Goal: Task Accomplishment & Management: Use online tool/utility

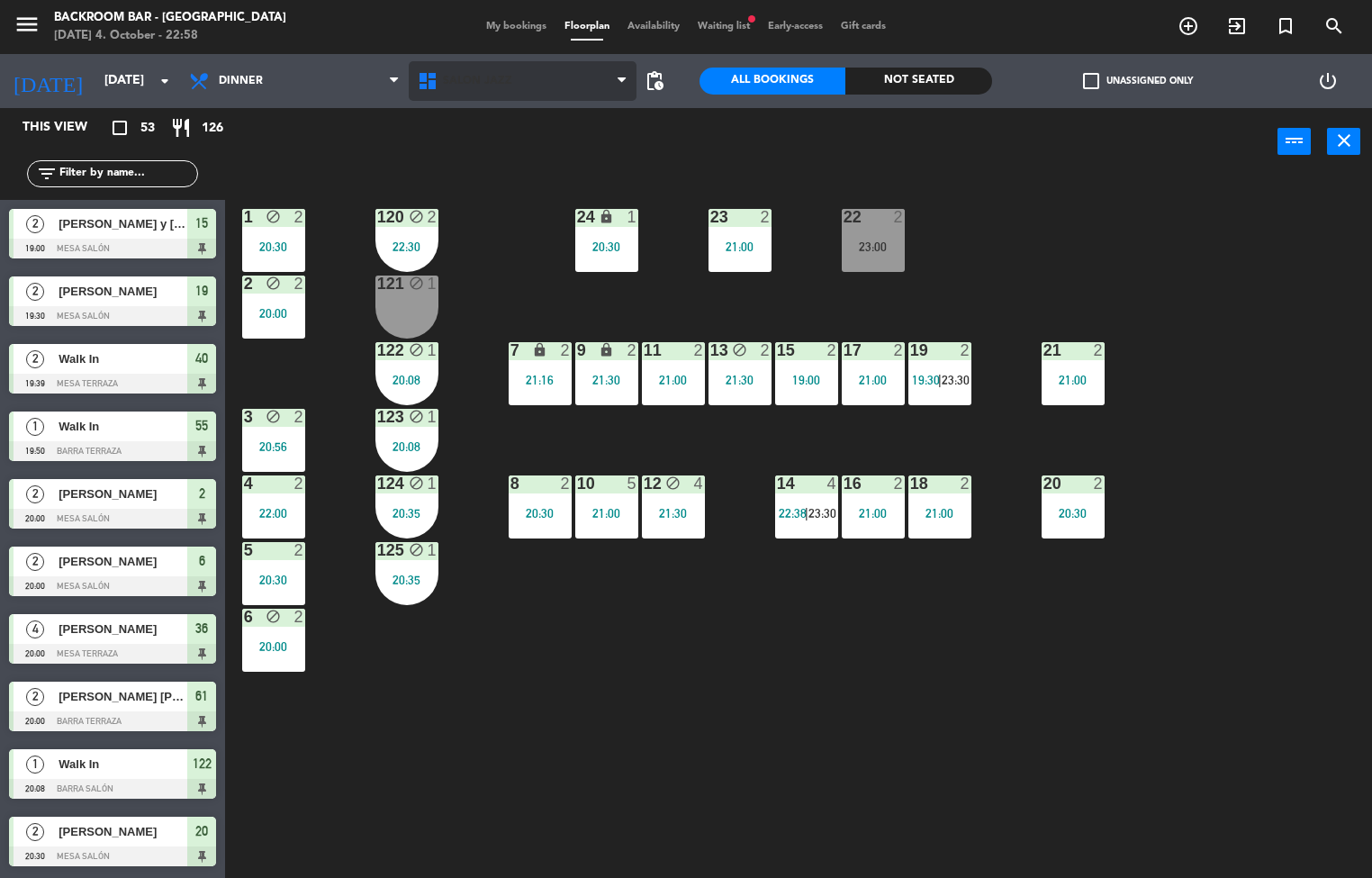
click at [546, 87] on span "Salón jazz" at bounding box center [523, 81] width 229 height 40
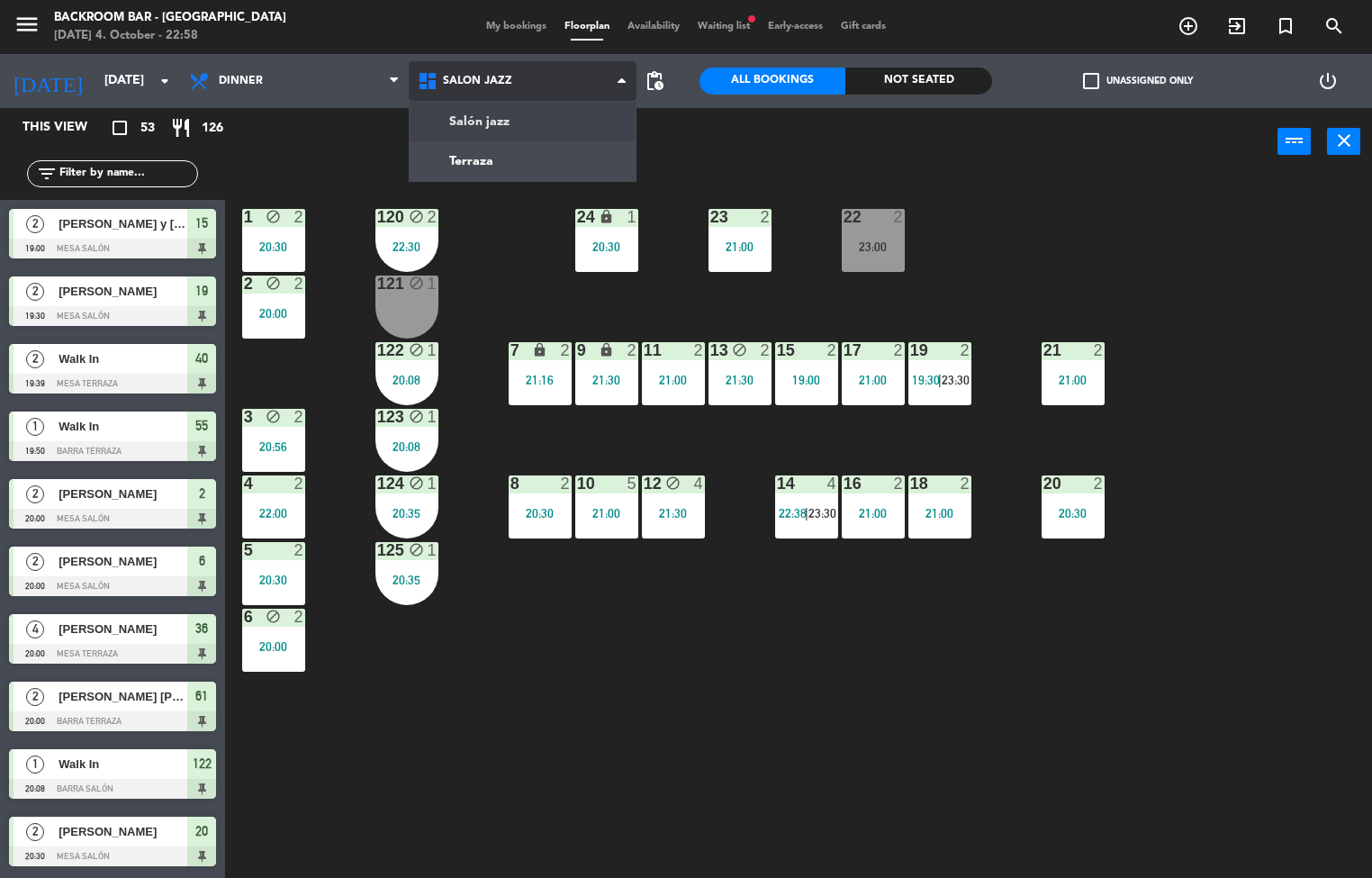
click at [537, 168] on ng-component "menu Backroom Bar - [GEOGRAPHIC_DATA] [DATE] 4. October - 22:58 My bookings Flo…" at bounding box center [686, 439] width 1372 height 879
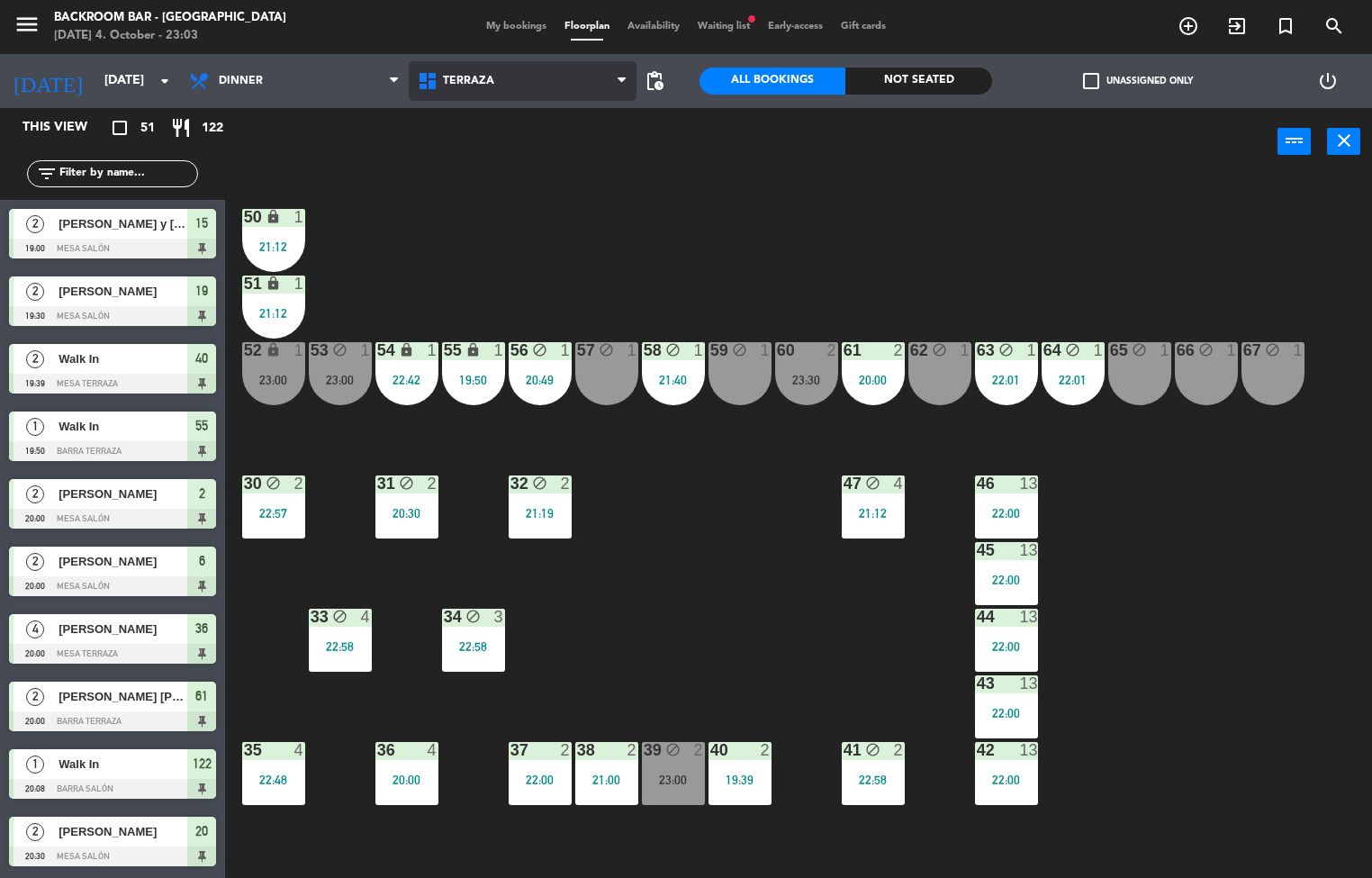
click at [554, 87] on span "Terraza" at bounding box center [523, 81] width 229 height 40
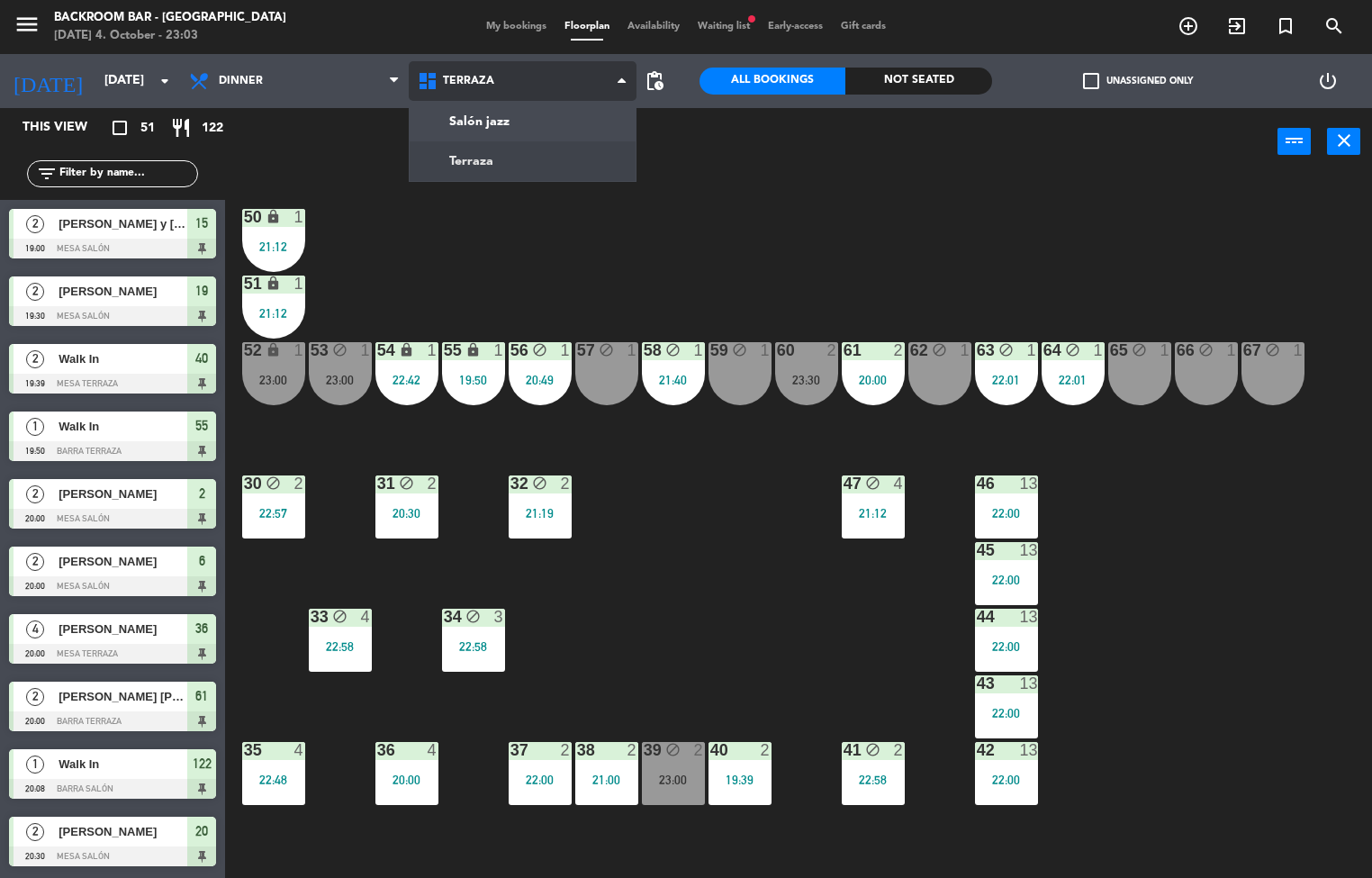
click at [551, 117] on ng-component "menu Backroom Bar - [GEOGRAPHIC_DATA] [DATE] 4. October - 23:03 My bookings Flo…" at bounding box center [686, 439] width 1372 height 879
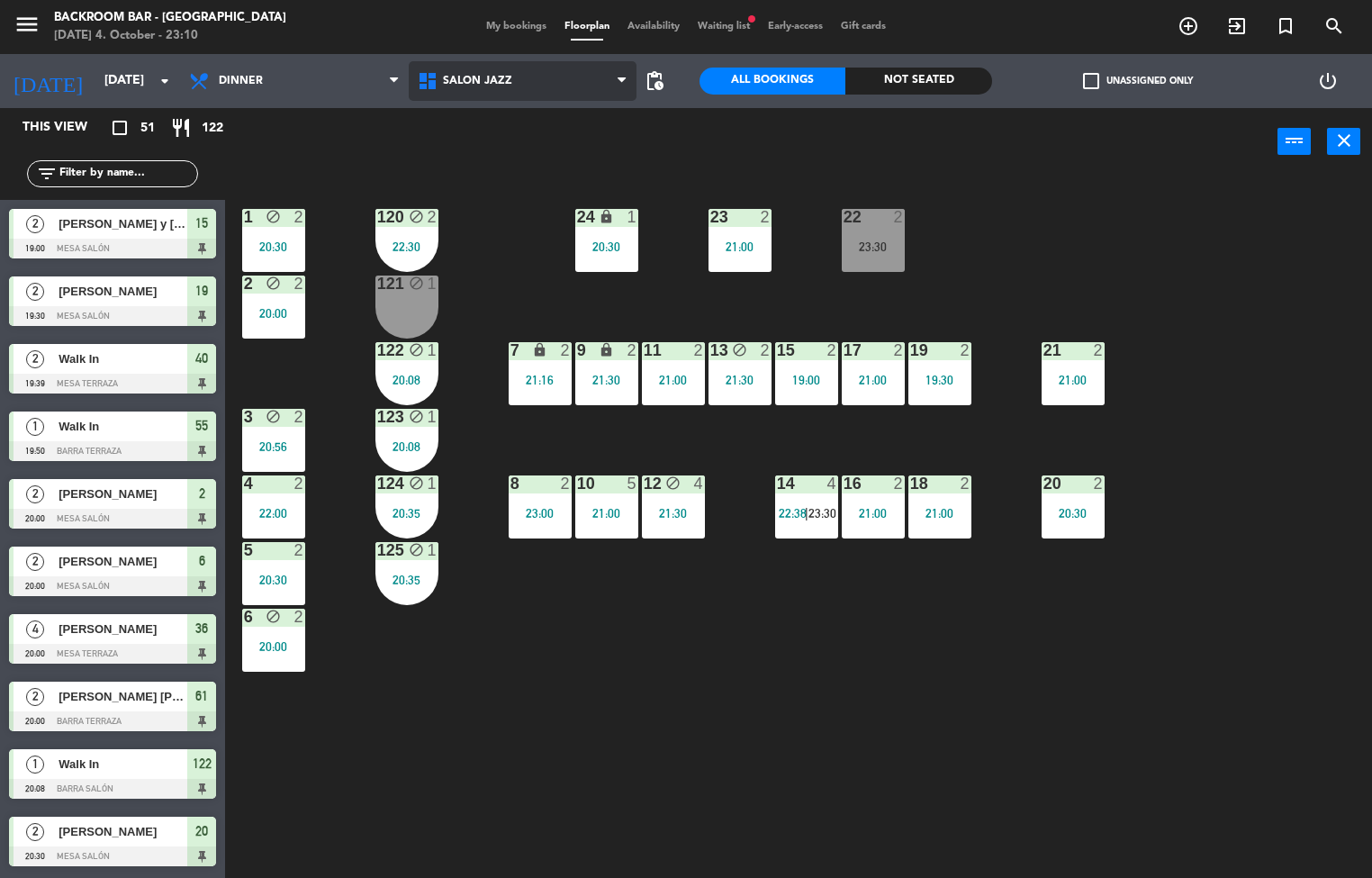
click at [543, 90] on span "Salón jazz" at bounding box center [523, 81] width 229 height 40
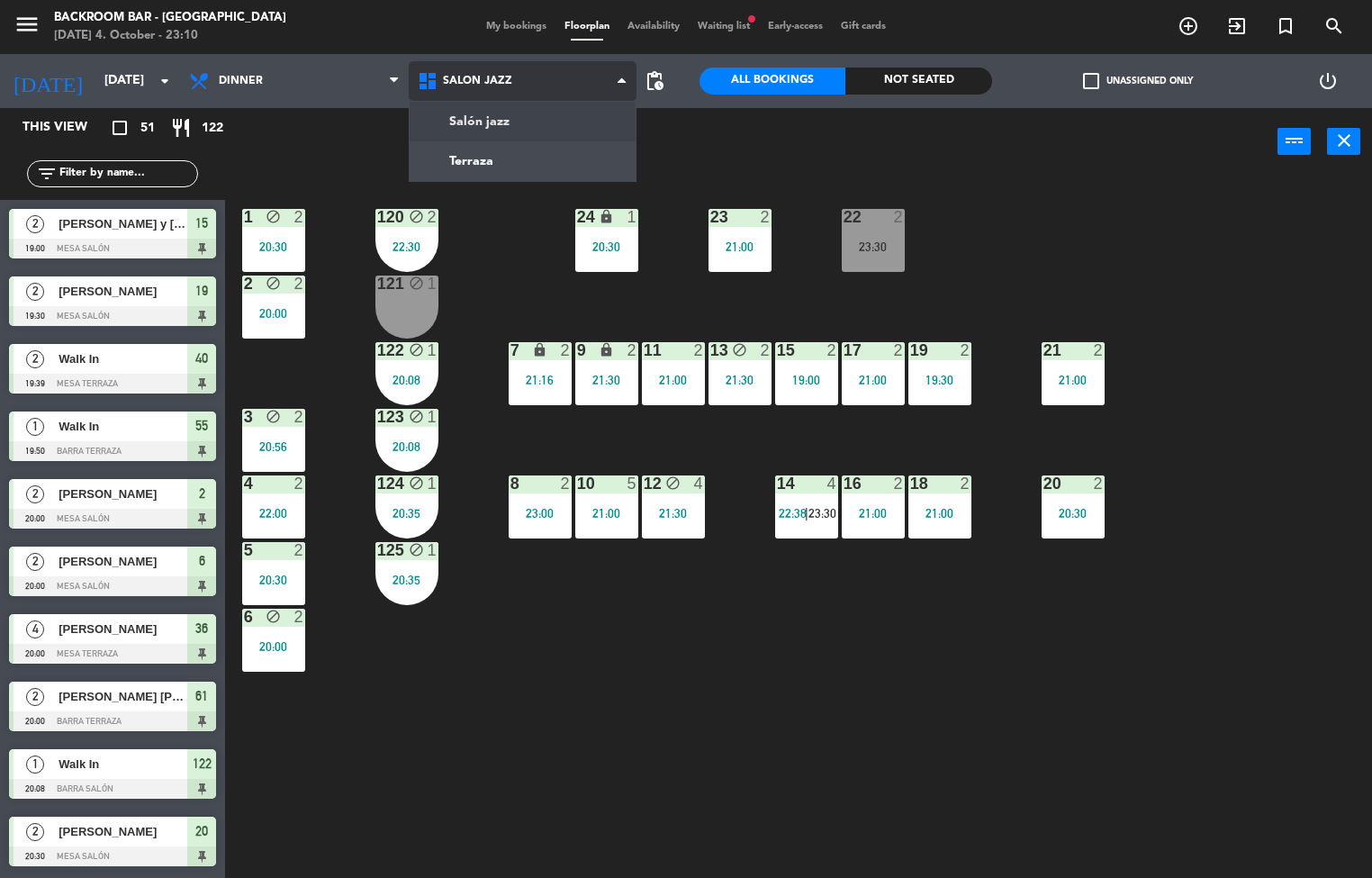
click at [498, 155] on ng-component "menu Backroom Bar - [GEOGRAPHIC_DATA] [DATE] 4. October - 23:10 My bookings Flo…" at bounding box center [686, 439] width 1372 height 879
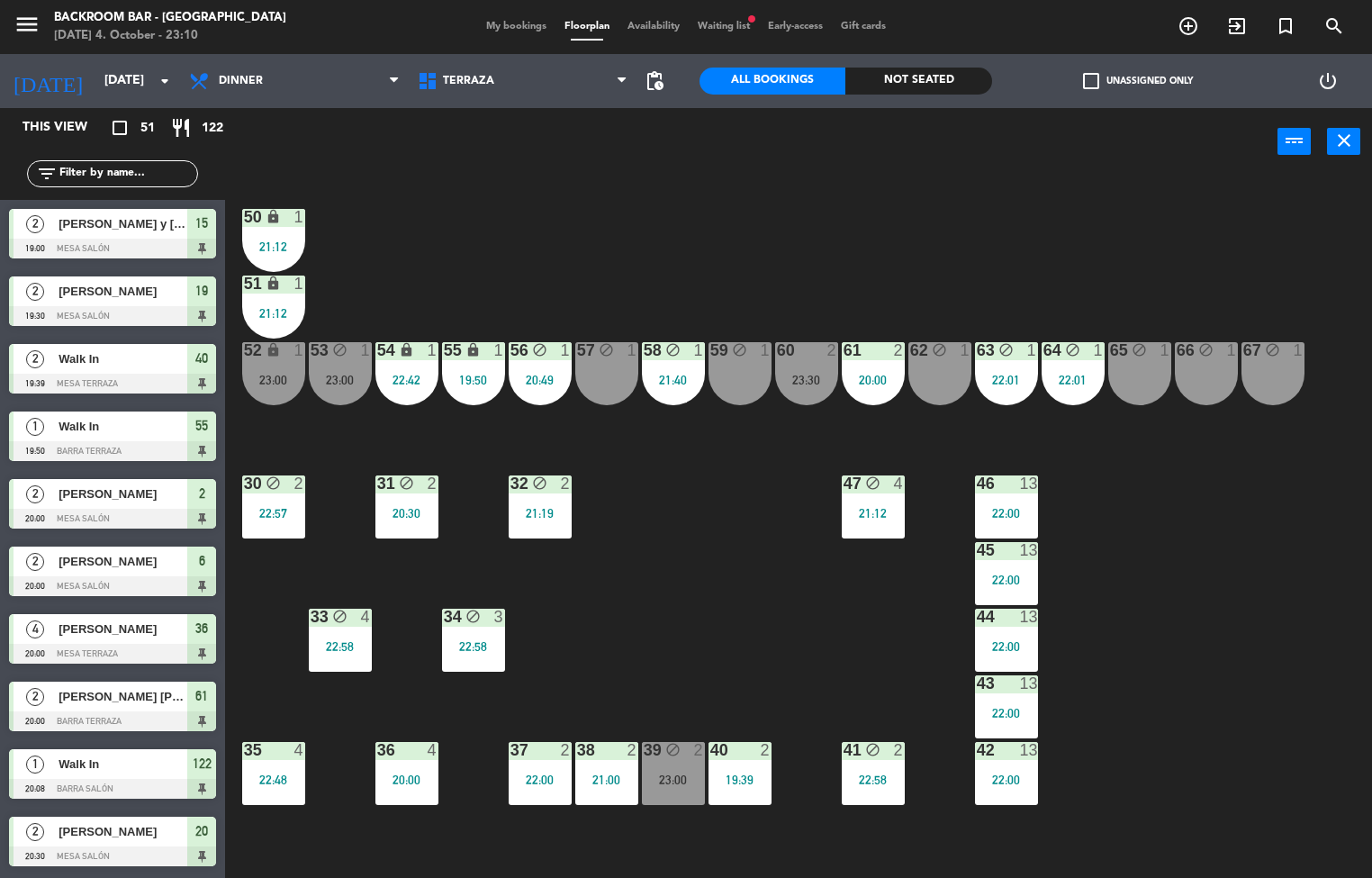
click at [749, 443] on div "50 lock 1 21:12 51 lock 1 21:12 52 lock 1 23:00 53 block 1 23:00 54 lock 1 22:4…" at bounding box center [805, 527] width 1133 height 702
click at [758, 428] on div "50 lock 1 21:12 51 lock 1 21:12 52 lock 1 23:00 53 block 1 23:00 54 lock 1 22:4…" at bounding box center [805, 527] width 1133 height 702
click at [333, 383] on div "23:00" at bounding box center [340, 380] width 63 height 13
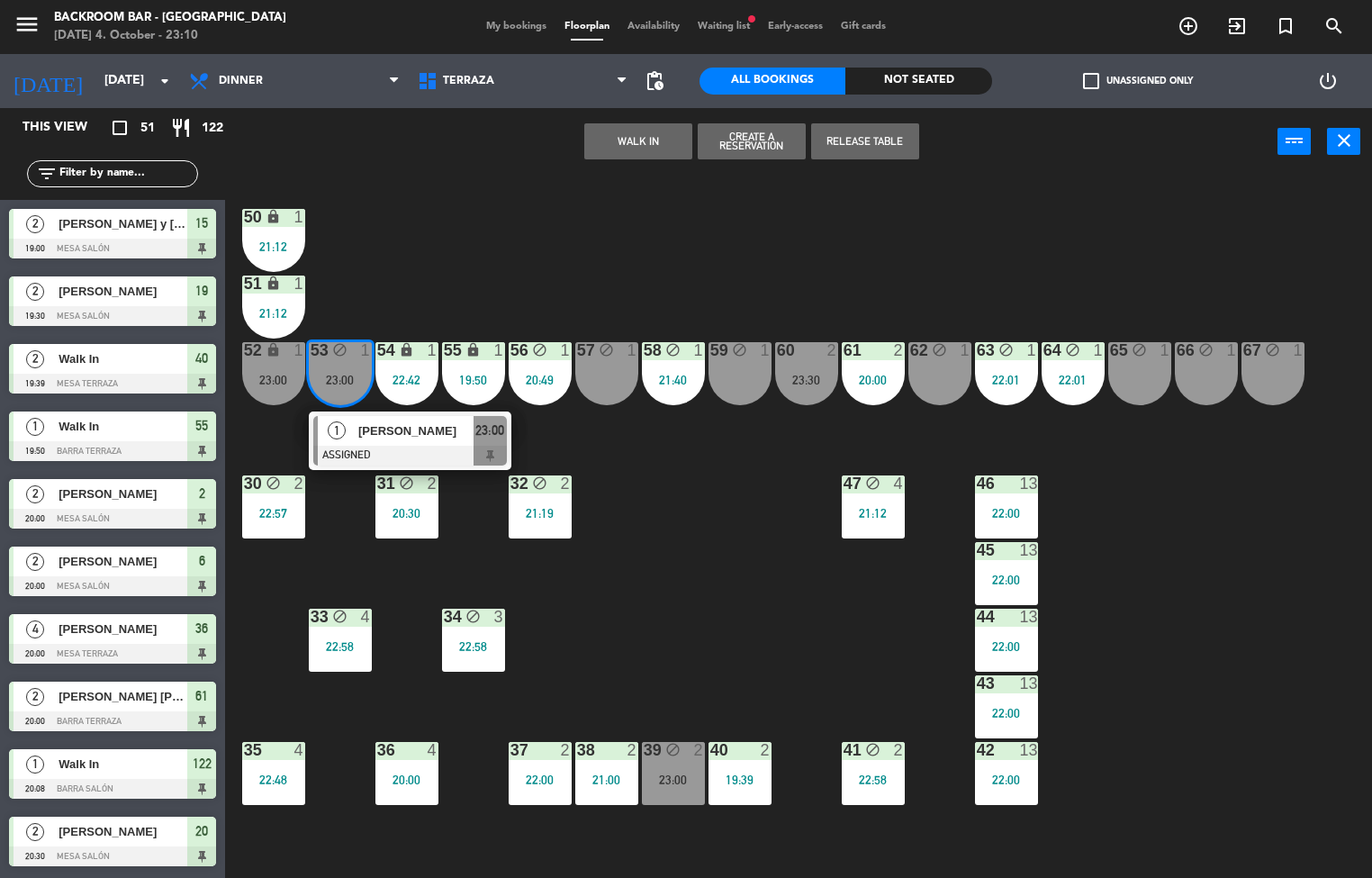
click at [575, 287] on div "50 lock 1 21:12 51 lock 1 21:12 52 lock 1 23:00 53 block 1 23:00 1 [PERSON_NAME…" at bounding box center [805, 527] width 1133 height 702
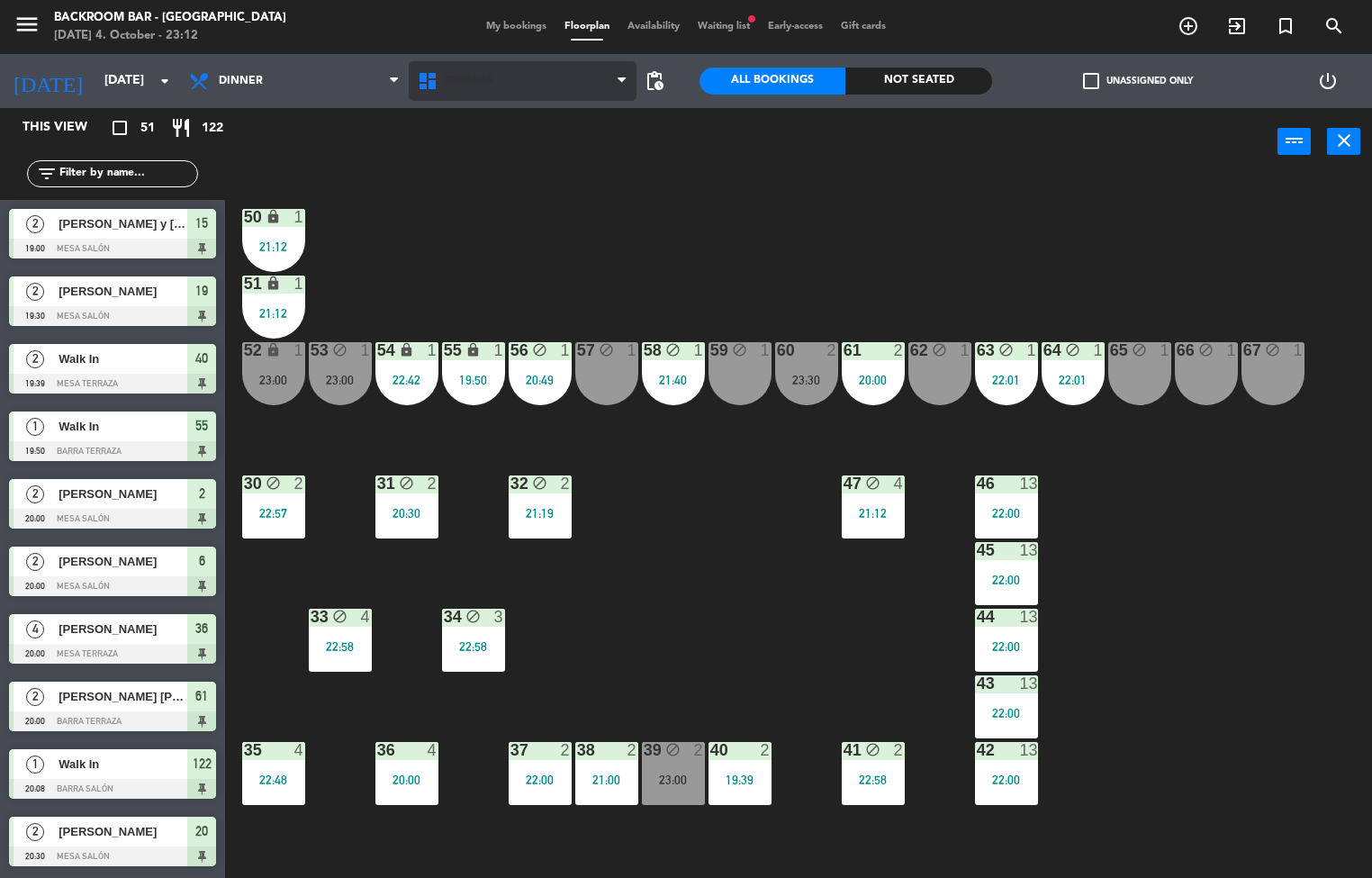
click at [537, 79] on span "Terraza" at bounding box center [523, 81] width 229 height 40
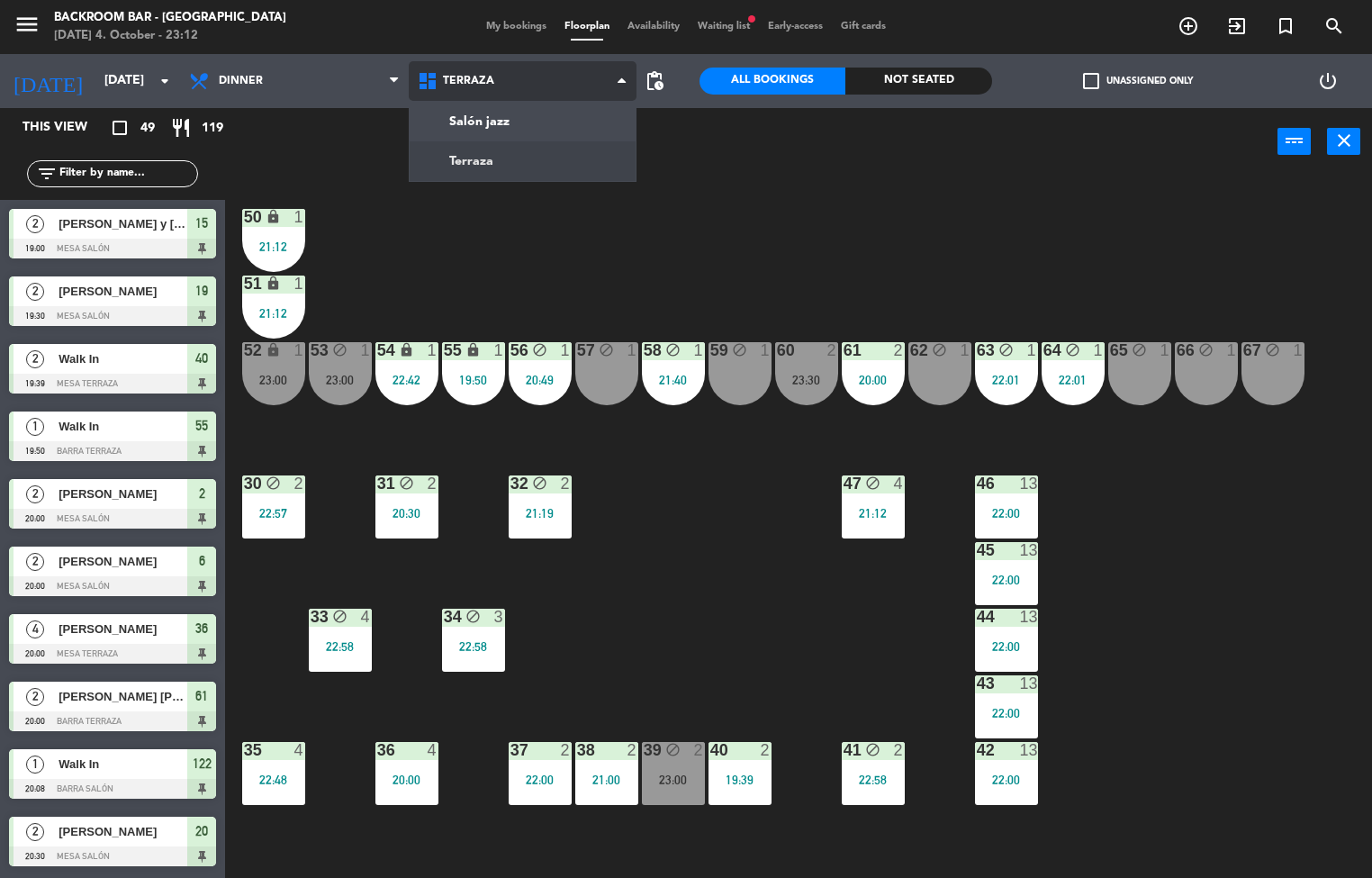
click at [524, 121] on ng-component "menu Backroom Bar - [GEOGRAPHIC_DATA] [DATE] 4. October - 23:12 My bookings Flo…" at bounding box center [686, 439] width 1372 height 879
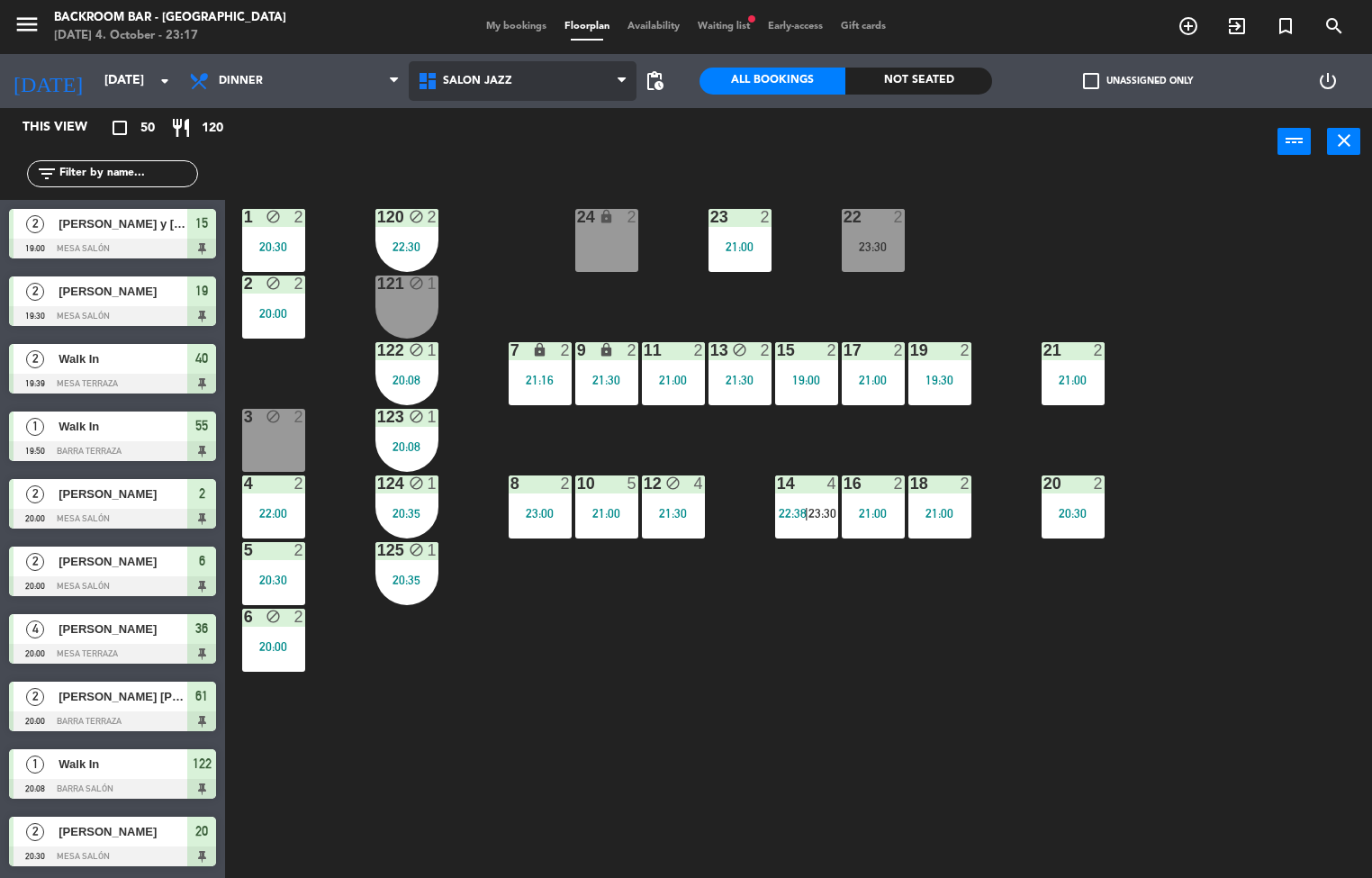
click at [516, 90] on span "Salón jazz" at bounding box center [523, 81] width 229 height 40
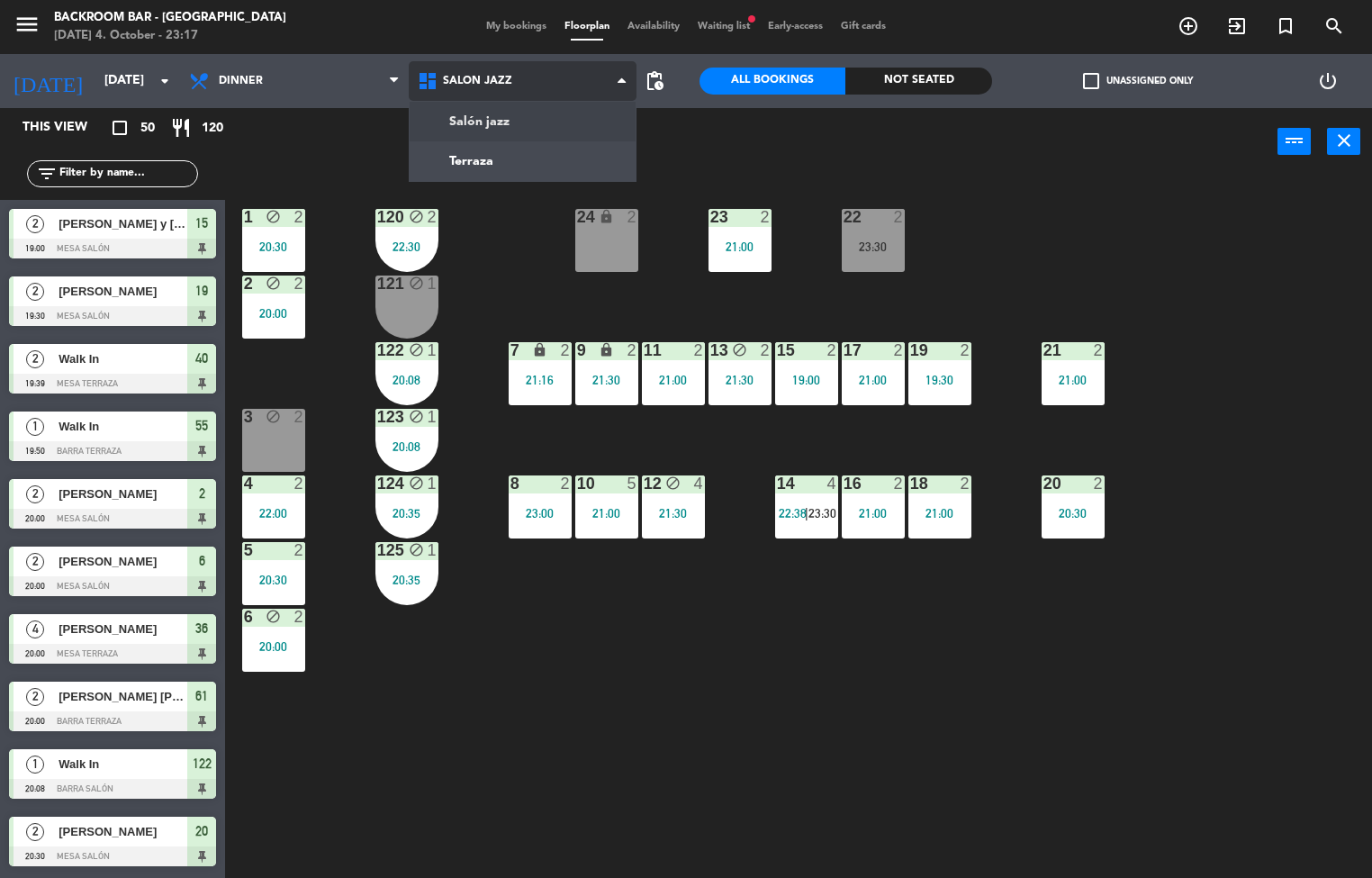
click at [537, 173] on ng-component "menu Backroom Bar - [GEOGRAPHIC_DATA] [DATE] 4. October - 23:17 My bookings Flo…" at bounding box center [686, 439] width 1372 height 879
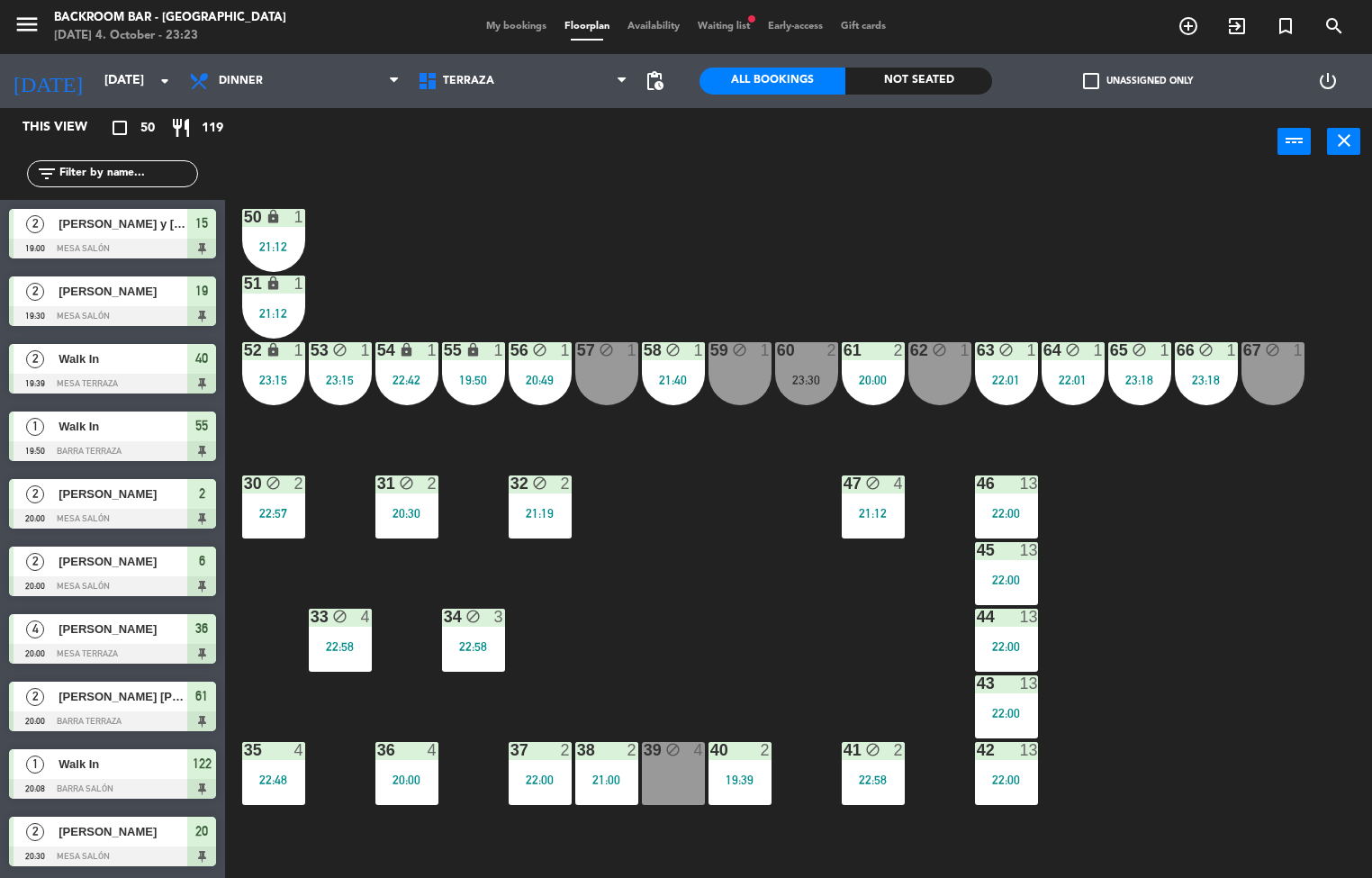
click at [674, 364] on div "58 block 1 21:40" at bounding box center [673, 373] width 63 height 63
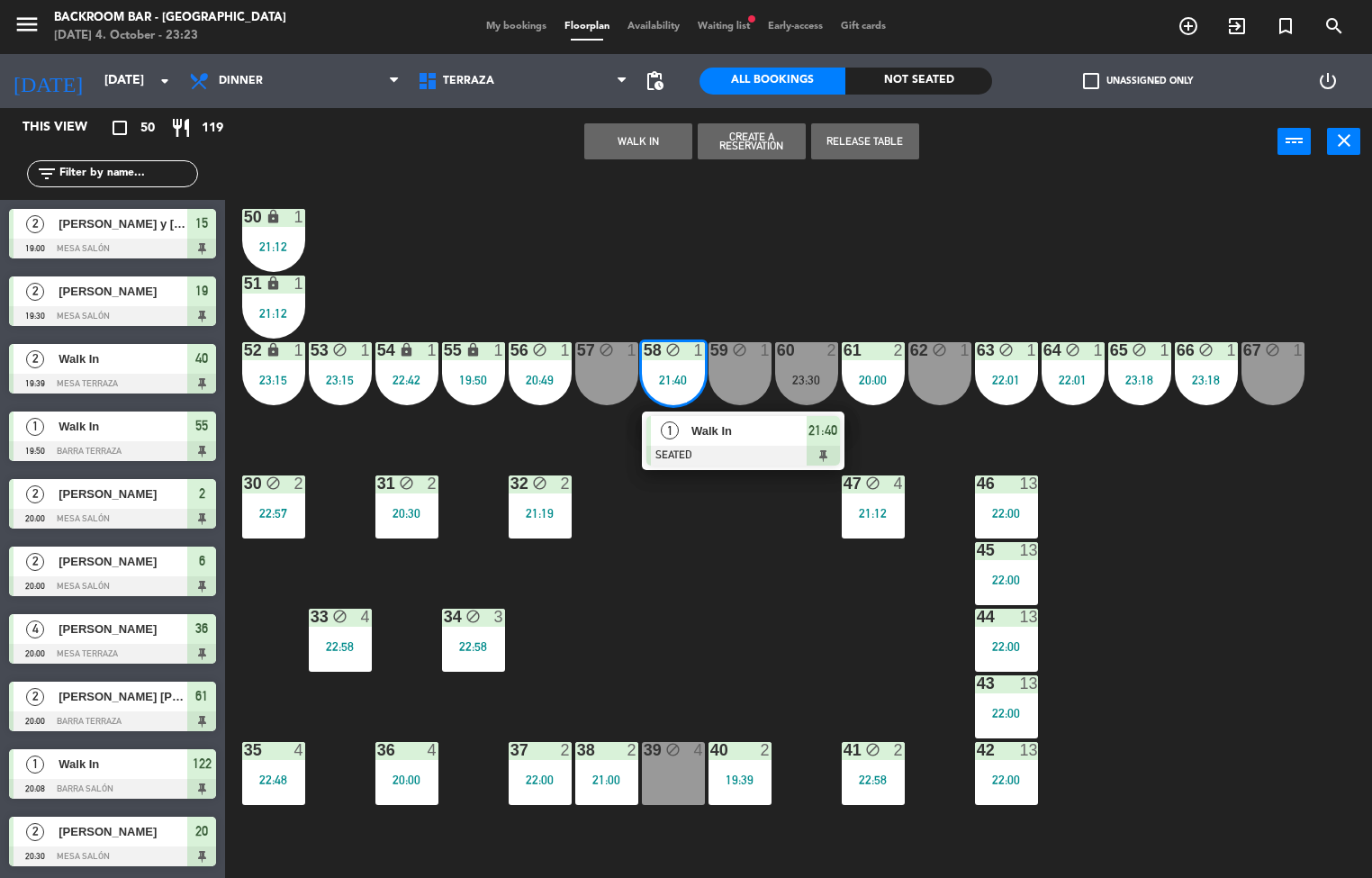
click at [754, 451] on div at bounding box center [743, 455] width 194 height 20
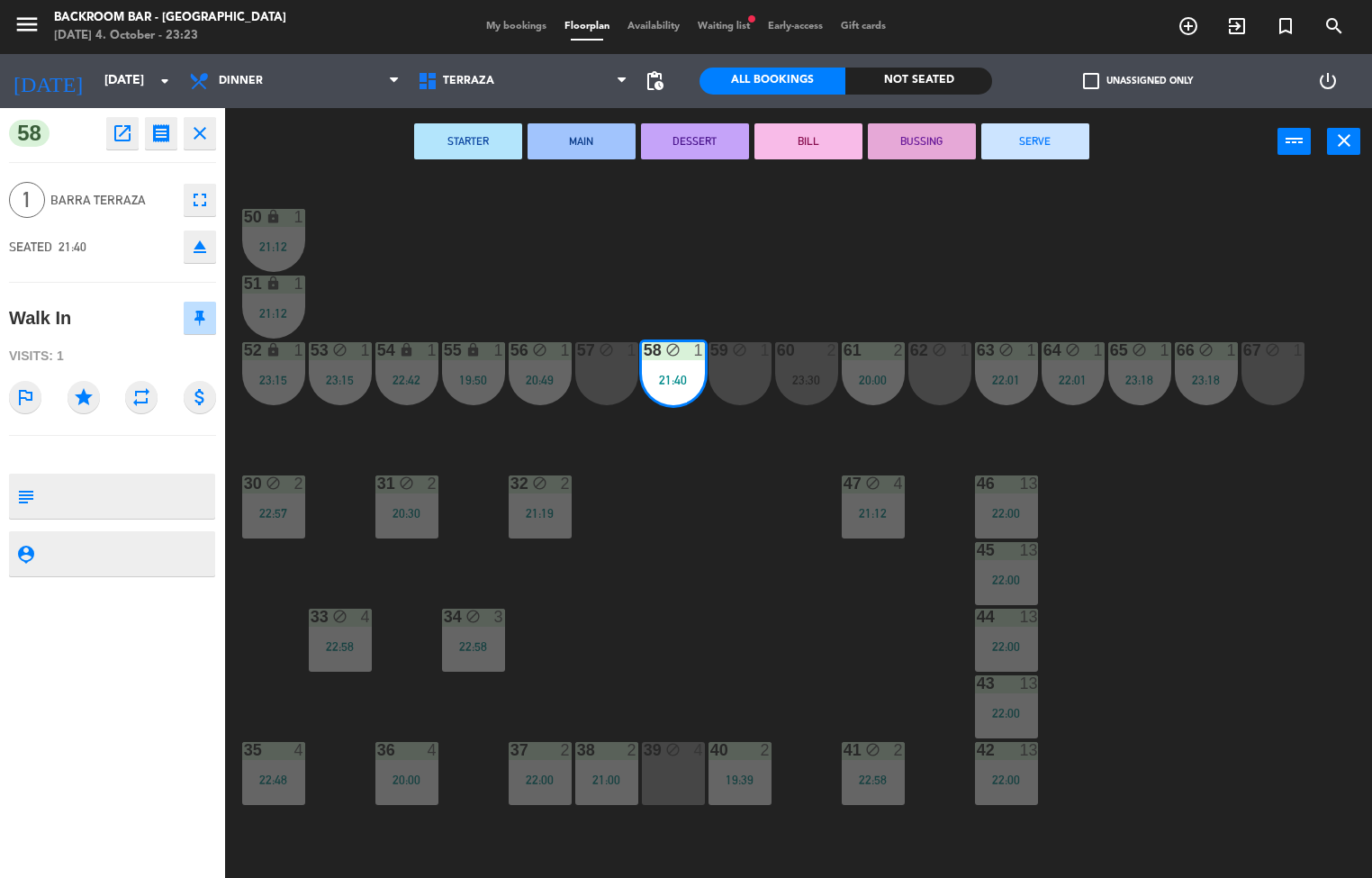
click at [1042, 129] on button "SERVE" at bounding box center [1035, 141] width 108 height 36
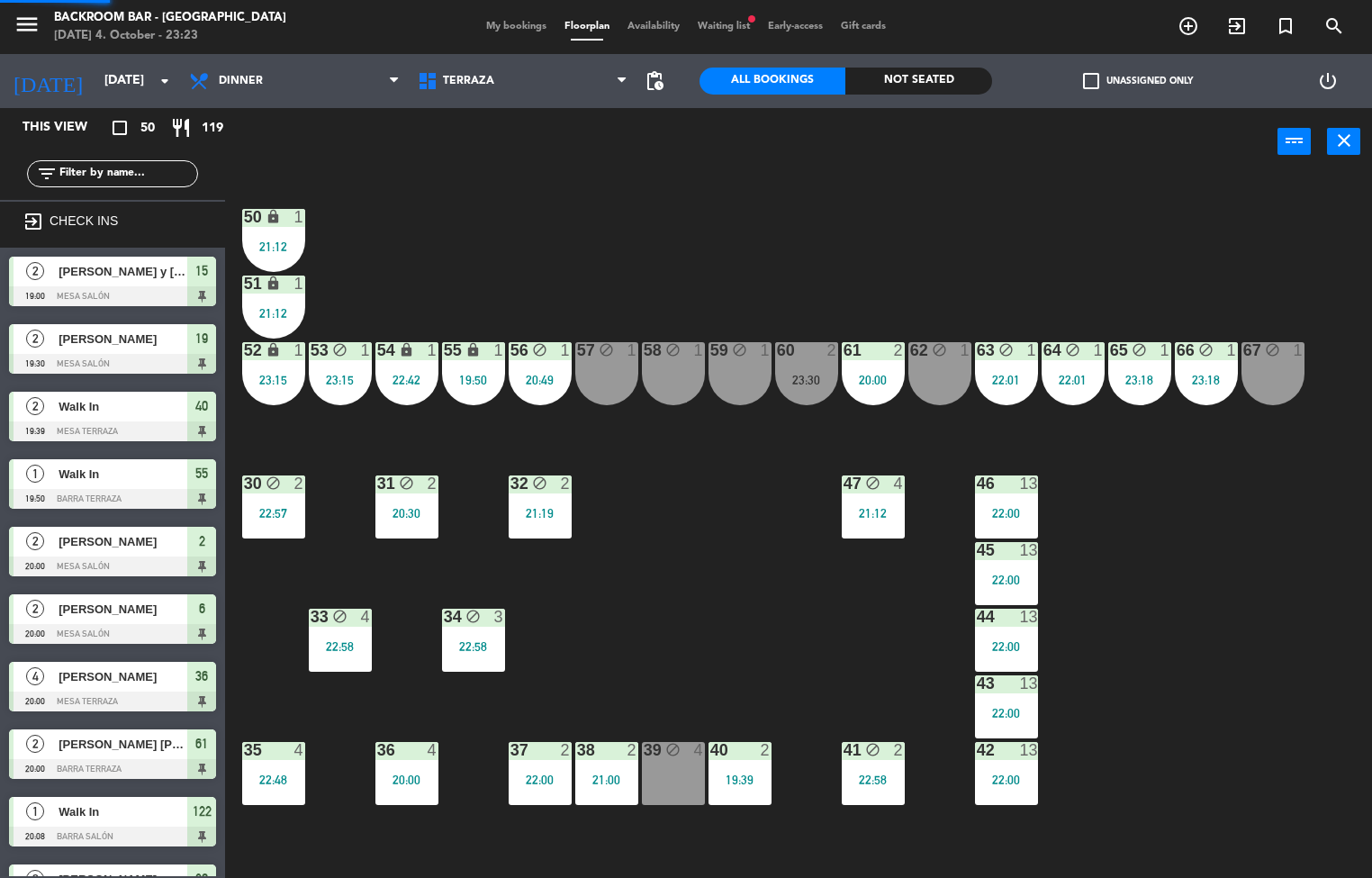
scroll to position [1, 0]
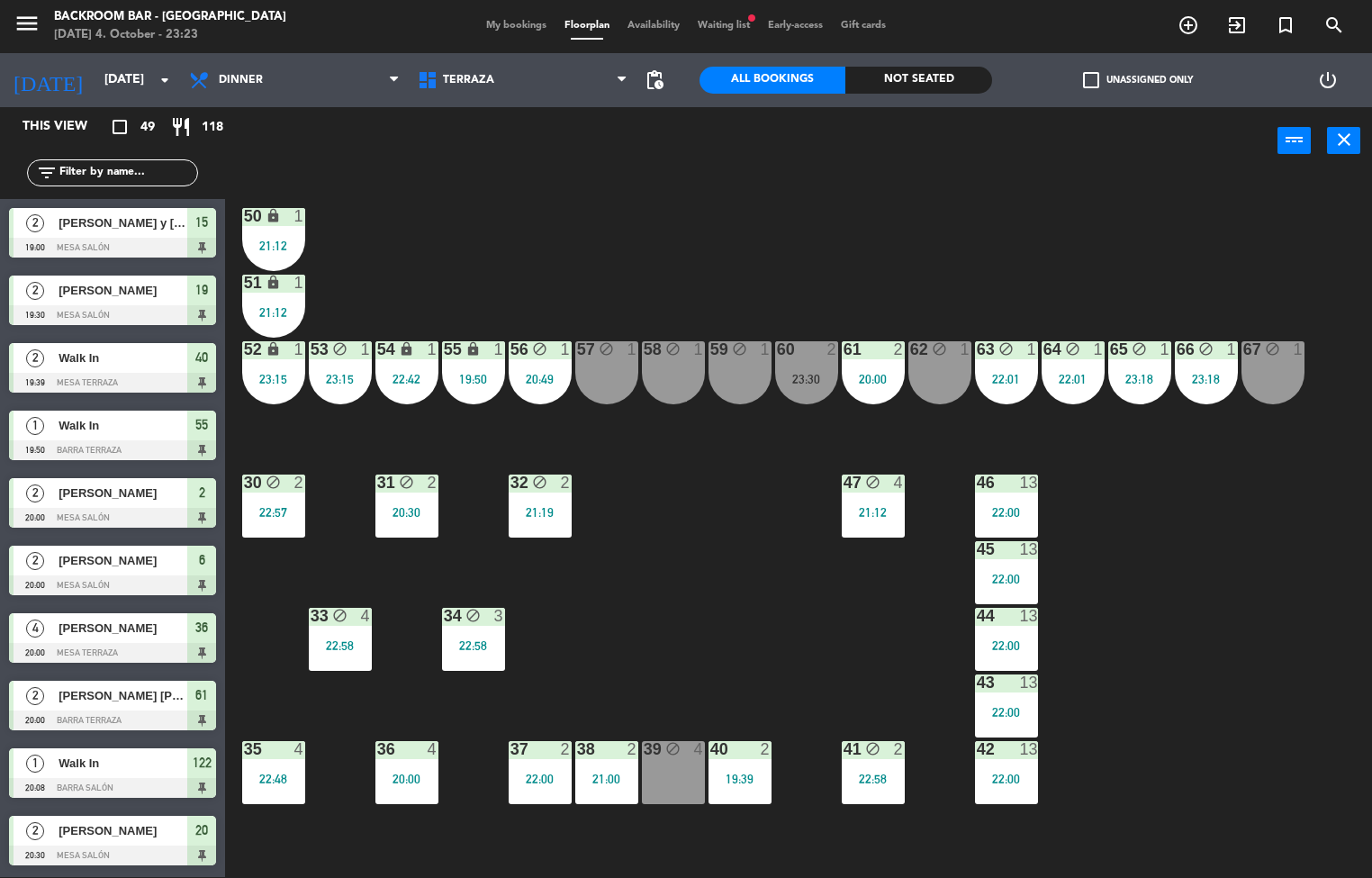
click at [865, 362] on div "61 2 20:00" at bounding box center [872, 373] width 63 height 63
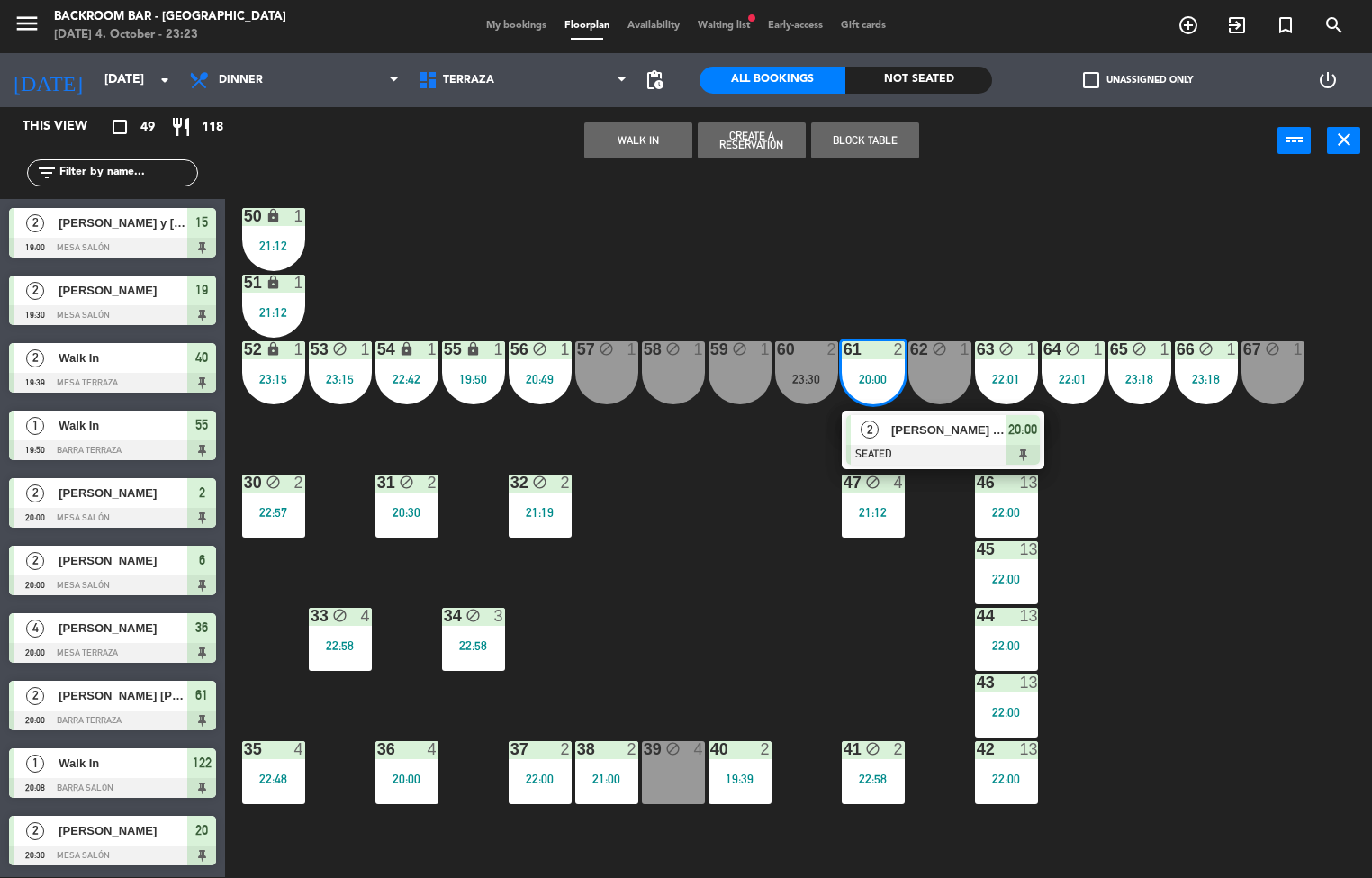
click at [940, 444] on div at bounding box center [942, 454] width 194 height 20
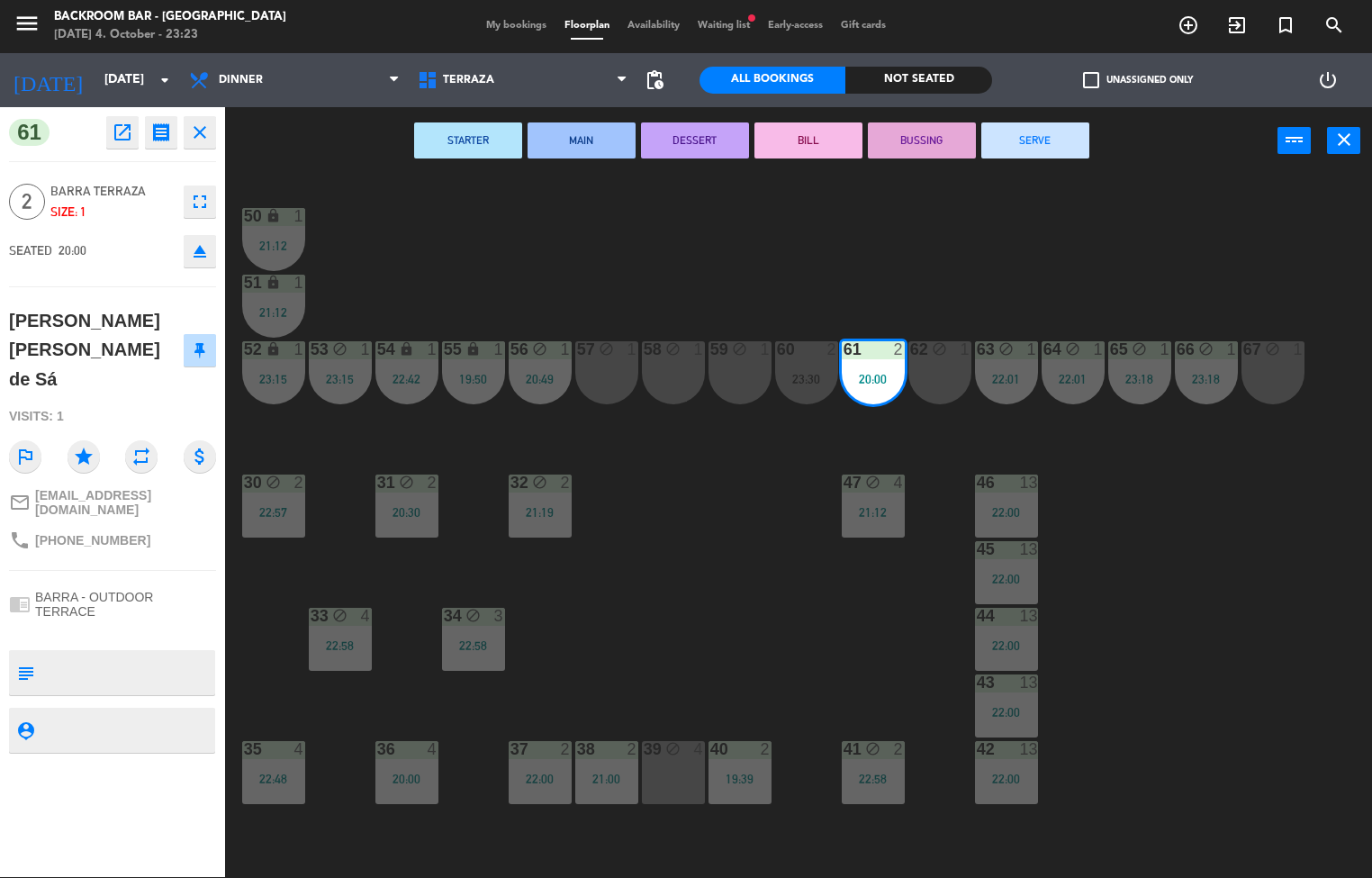
click at [1030, 143] on button "SERVE" at bounding box center [1035, 140] width 108 height 36
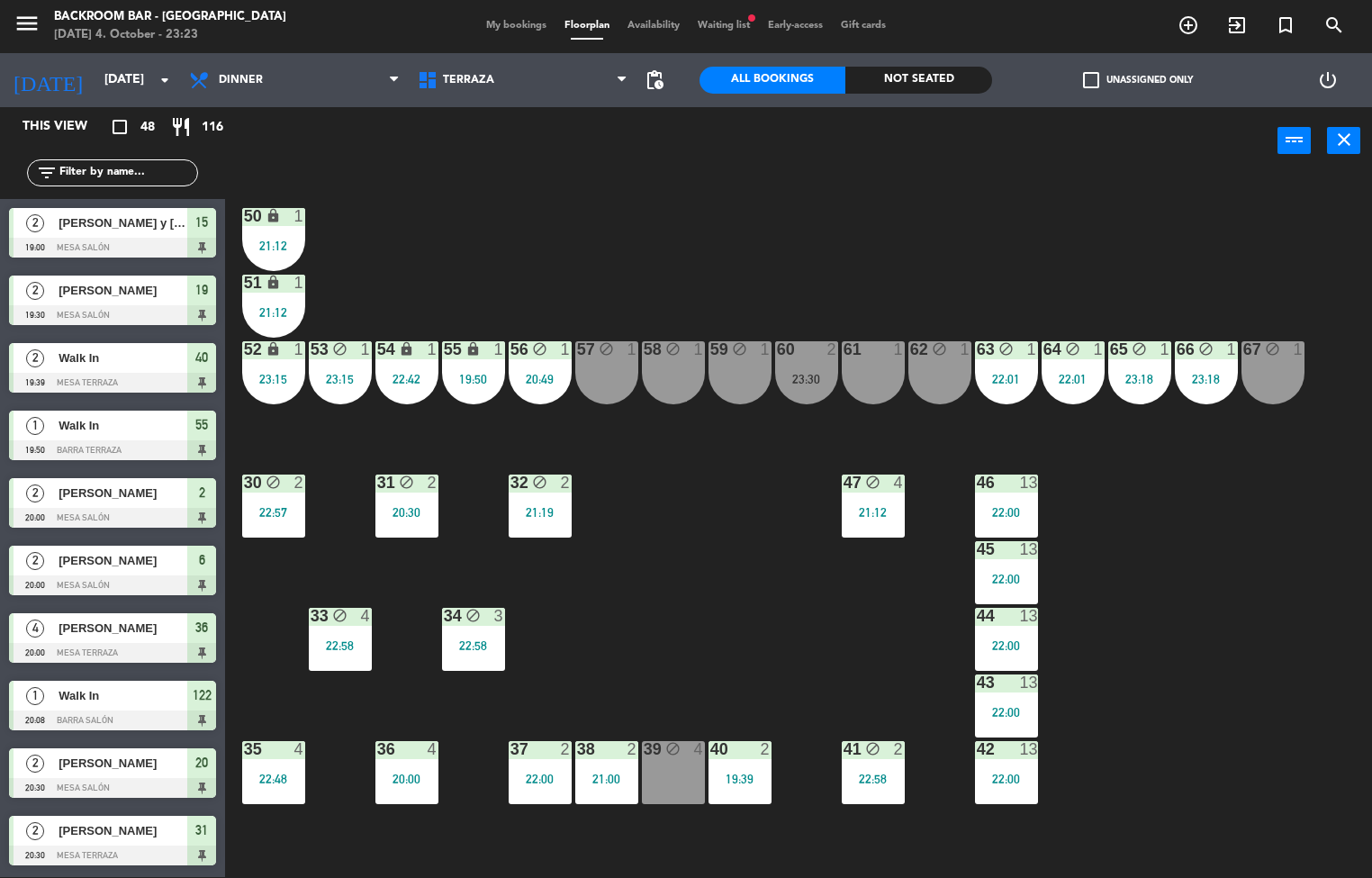
click at [849, 367] on div "61 1" at bounding box center [872, 373] width 63 height 63
click at [735, 537] on div "50 lock 1 21:12 51 lock 1 21:12 52 lock 1 23:15 53 block 1 23:15 54 lock 1 22:4…" at bounding box center [805, 526] width 1133 height 702
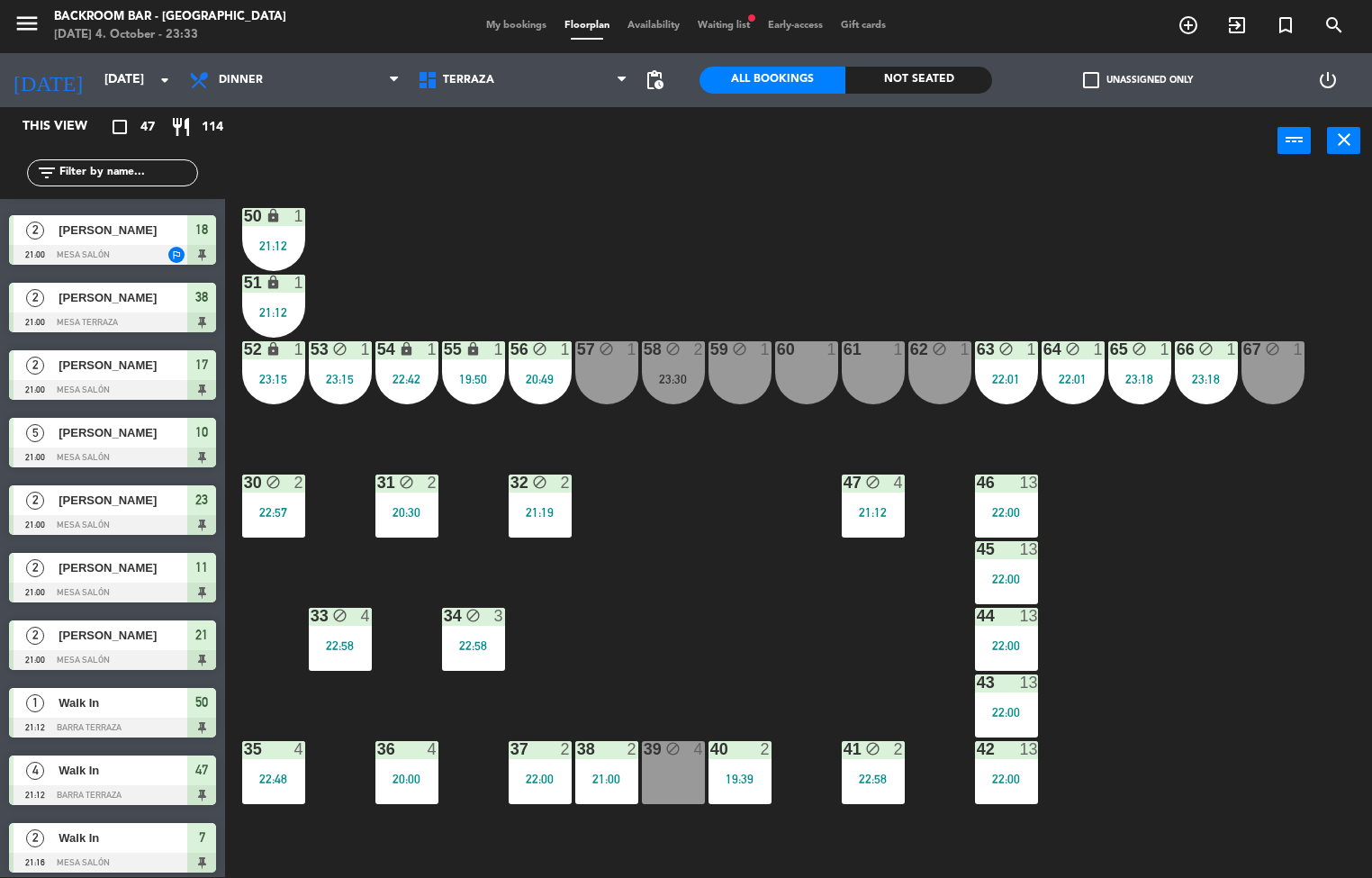
click at [738, 776] on div "19:39" at bounding box center [739, 779] width 63 height 13
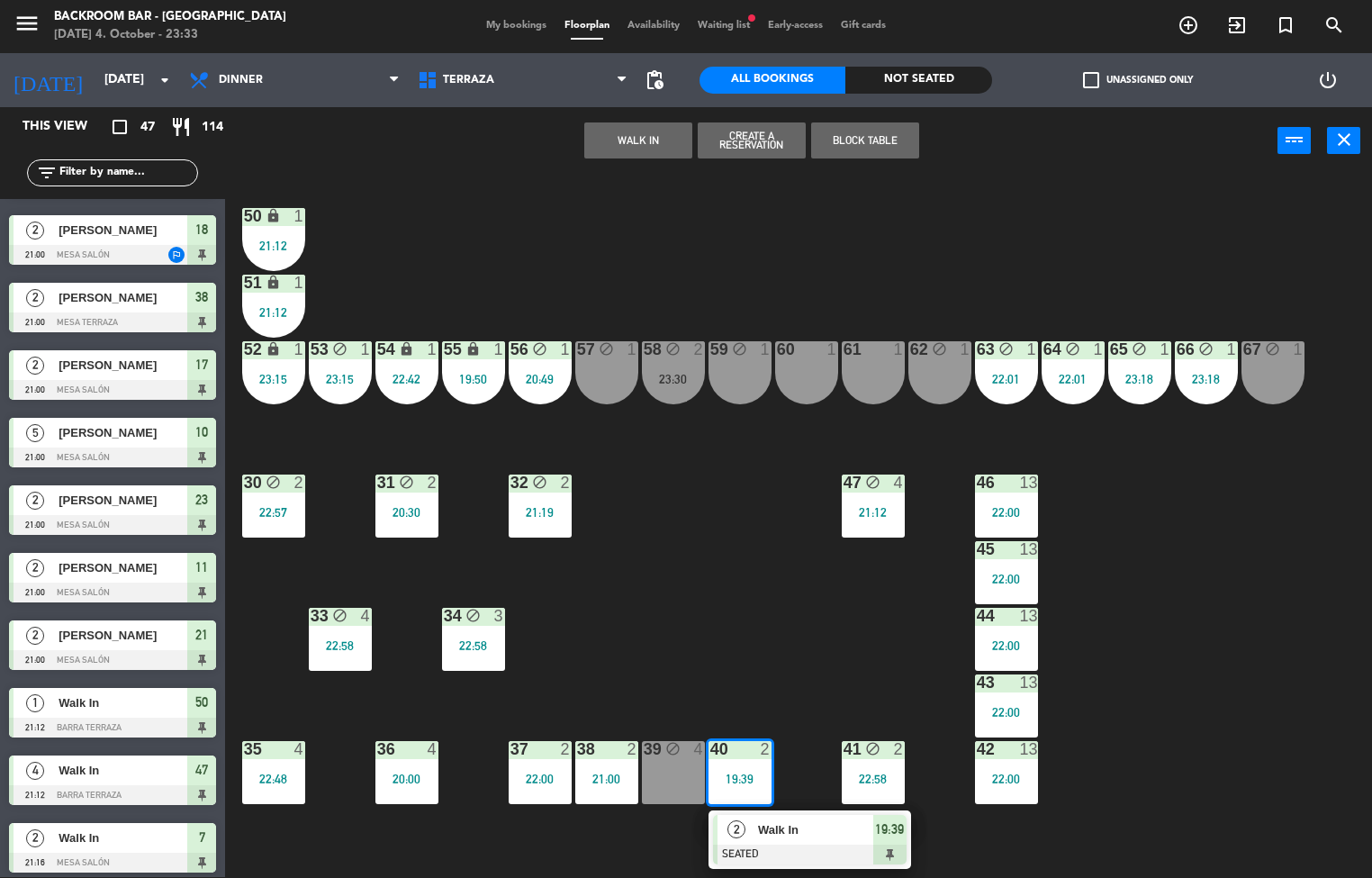
click at [887, 840] on div "19:39" at bounding box center [889, 830] width 34 height 30
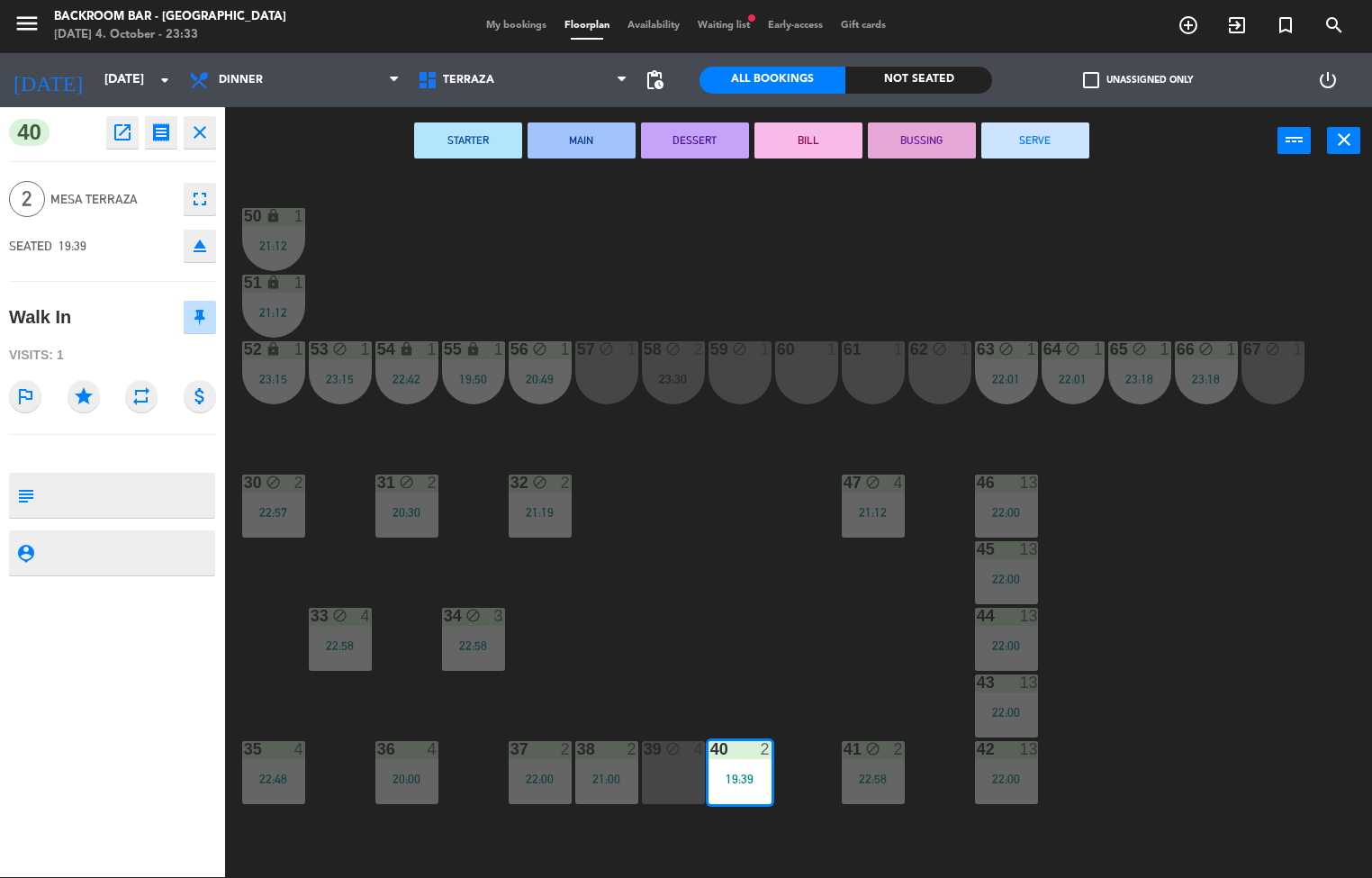
click at [1038, 143] on button "SERVE" at bounding box center [1035, 140] width 108 height 36
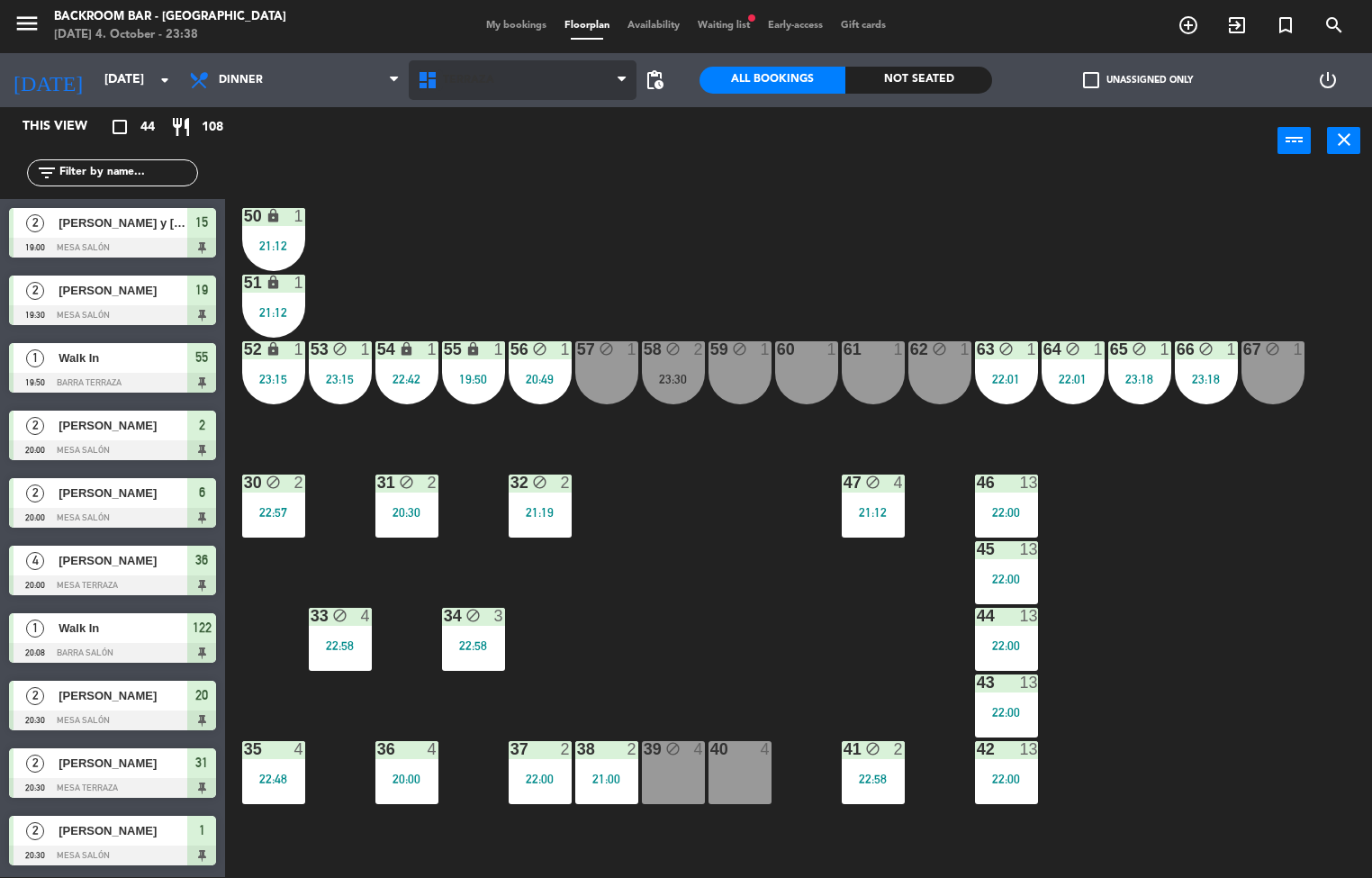
click at [422, 82] on icon at bounding box center [430, 80] width 26 height 22
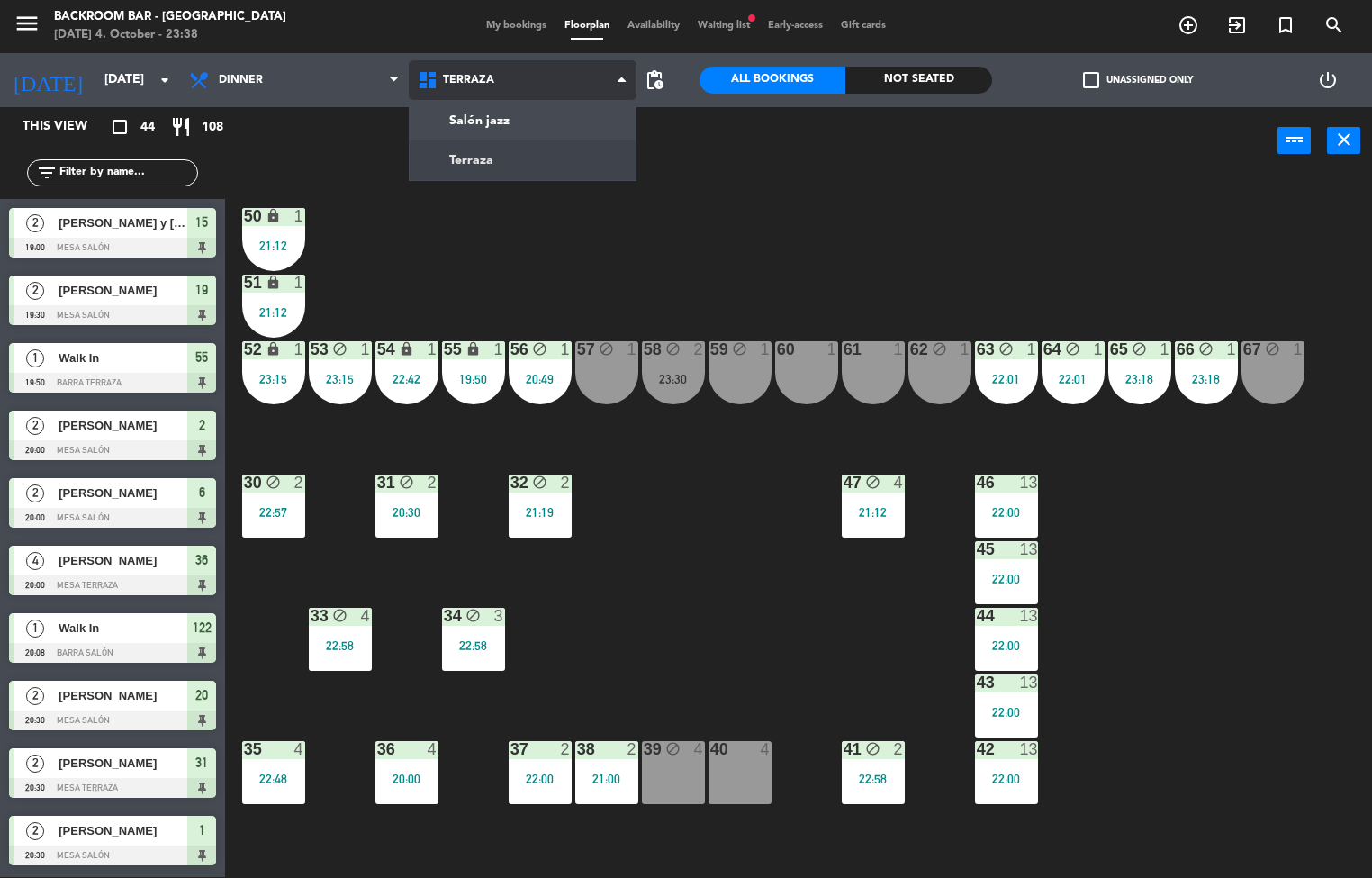
click at [436, 143] on ng-component "menu Backroom Bar - [GEOGRAPHIC_DATA] [DATE] 4. October - 23:38 My bookings Flo…" at bounding box center [686, 438] width 1372 height 879
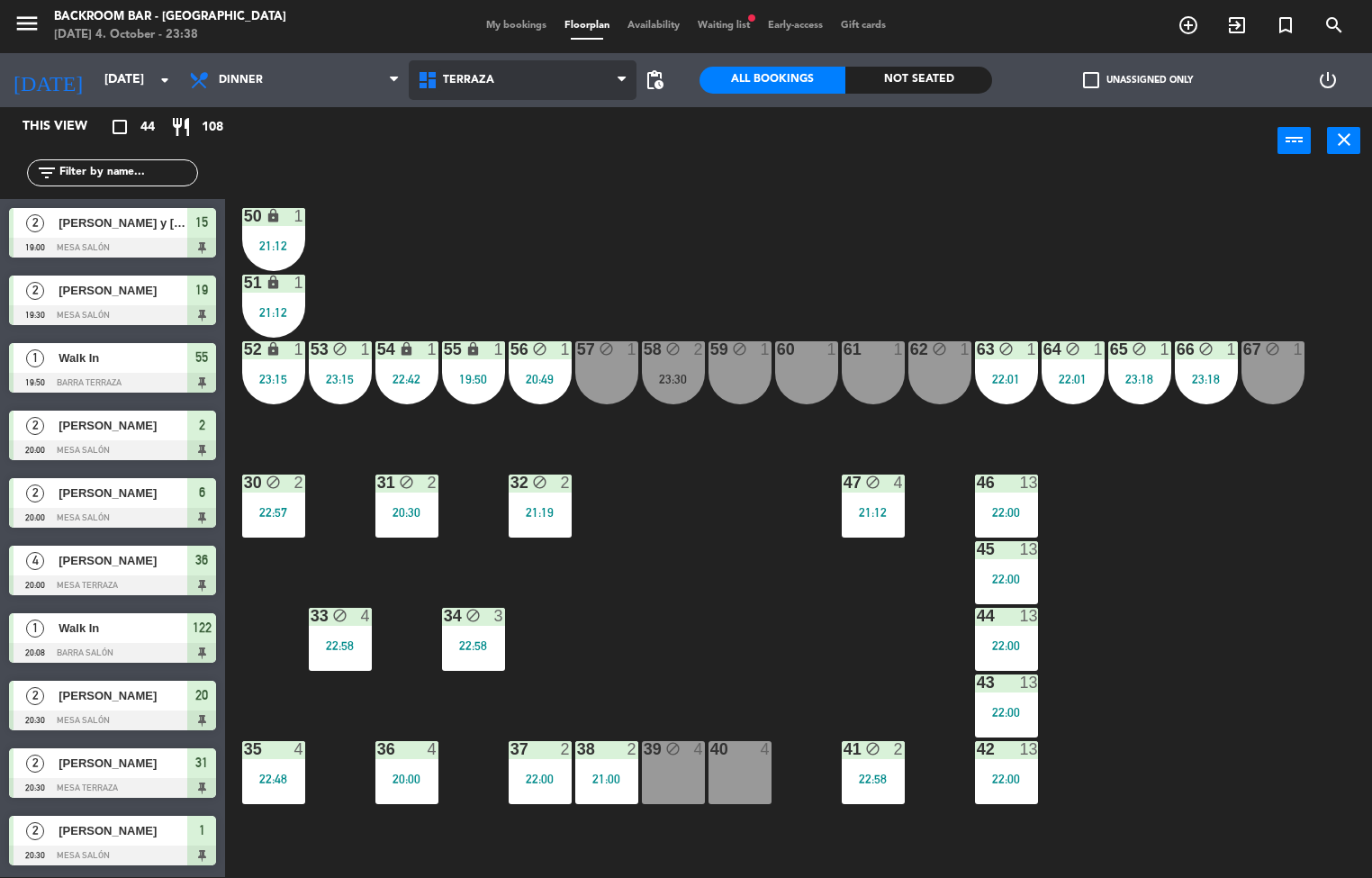
click at [422, 81] on icon at bounding box center [430, 80] width 26 height 22
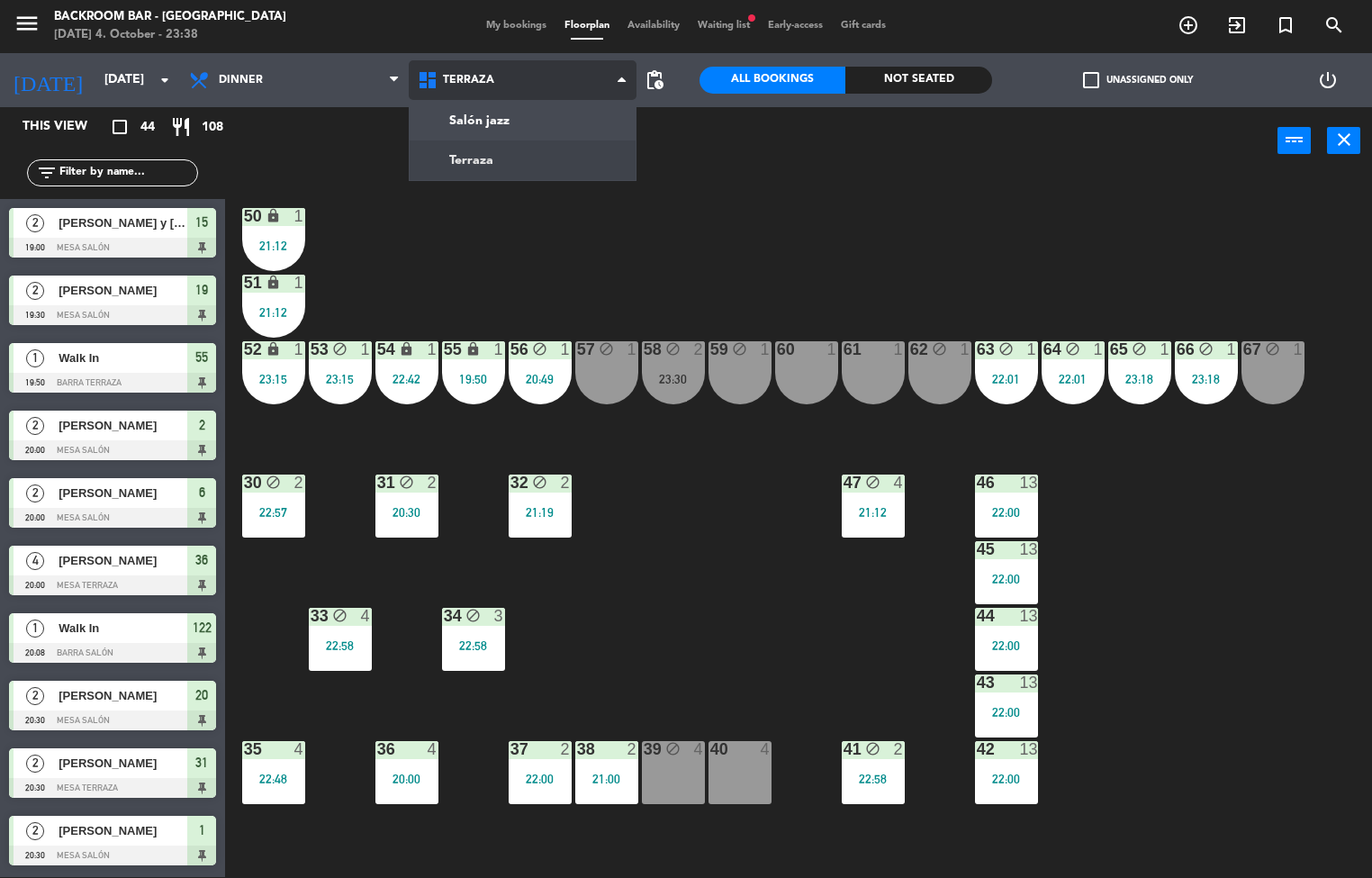
click at [451, 119] on ng-component "menu Backroom Bar - [GEOGRAPHIC_DATA] [DATE] 4. October - 23:38 My bookings Flo…" at bounding box center [686, 438] width 1372 height 879
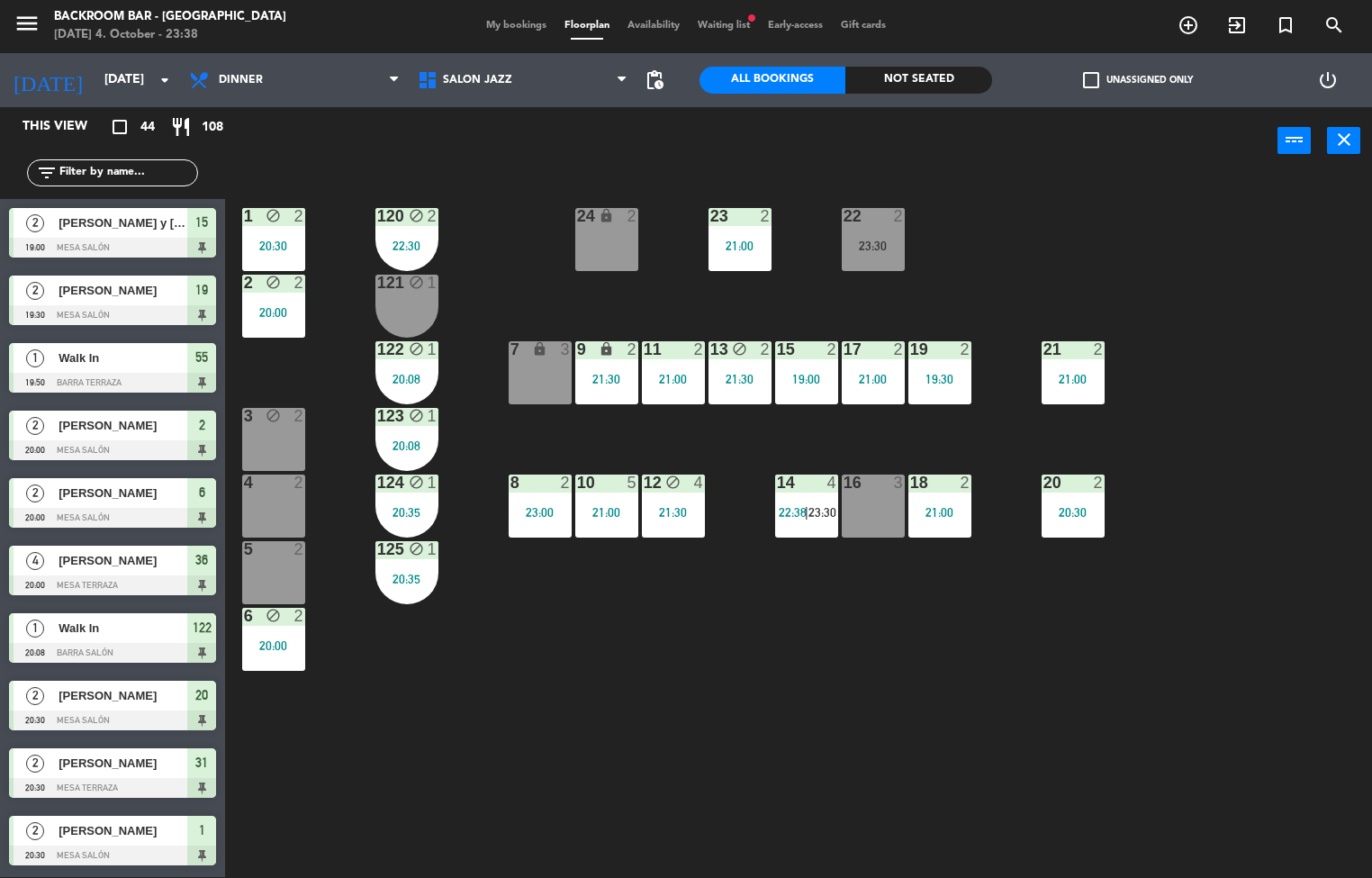
click at [281, 498] on div "4 2" at bounding box center [273, 505] width 63 height 63
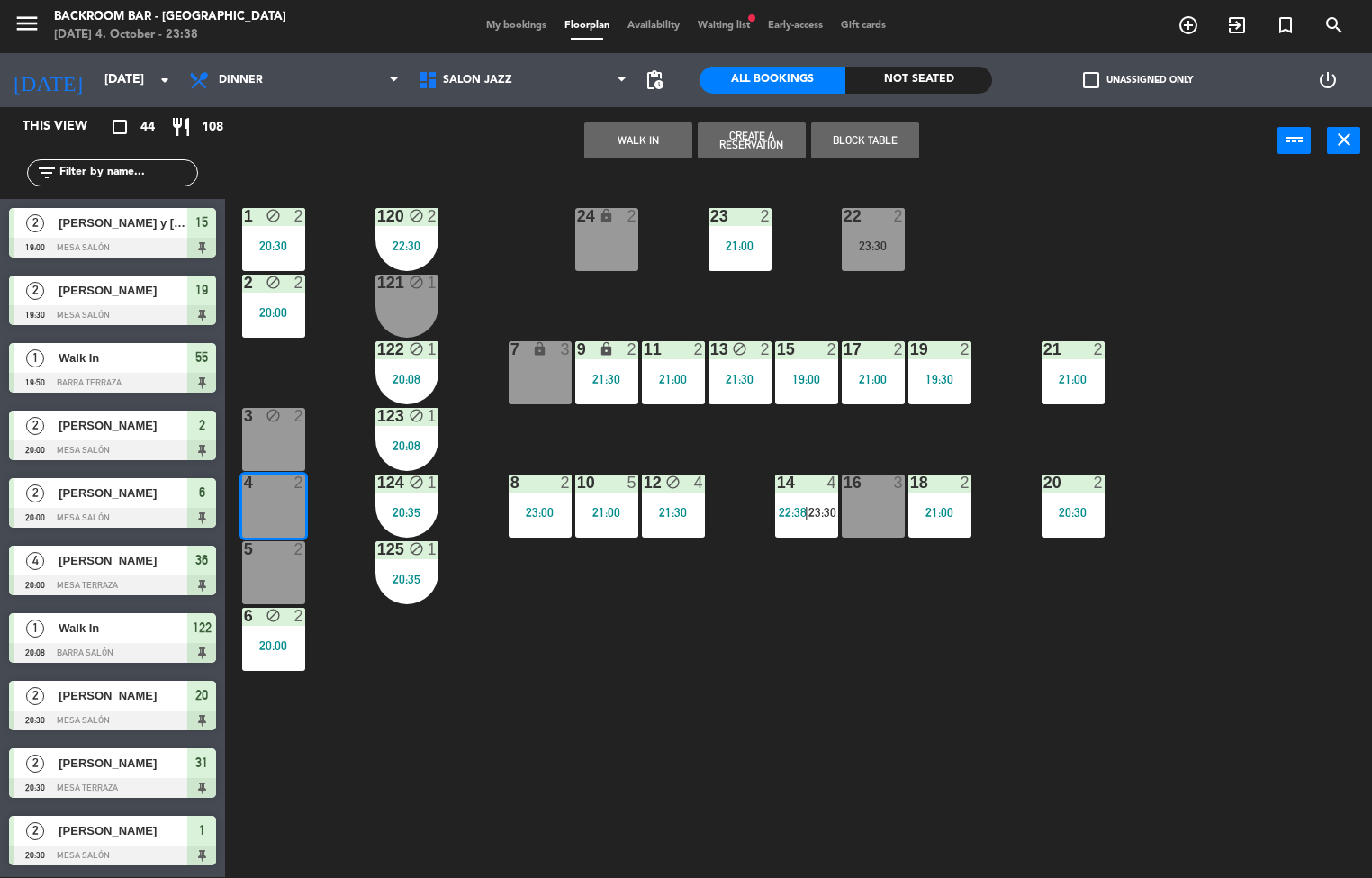
click at [605, 122] on button "WALK IN" at bounding box center [638, 140] width 108 height 36
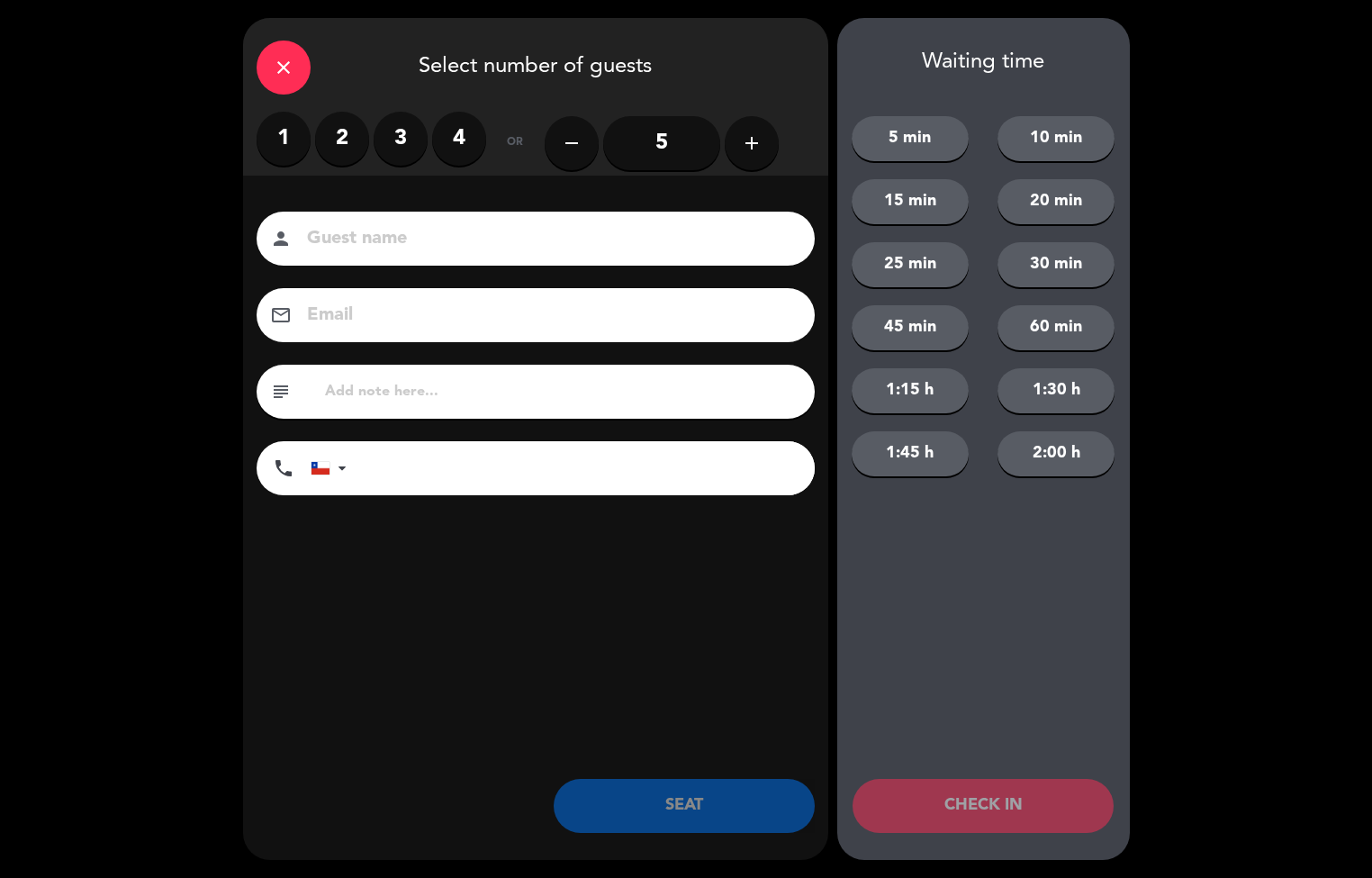
click at [341, 138] on label "2" at bounding box center [341, 138] width 54 height 54
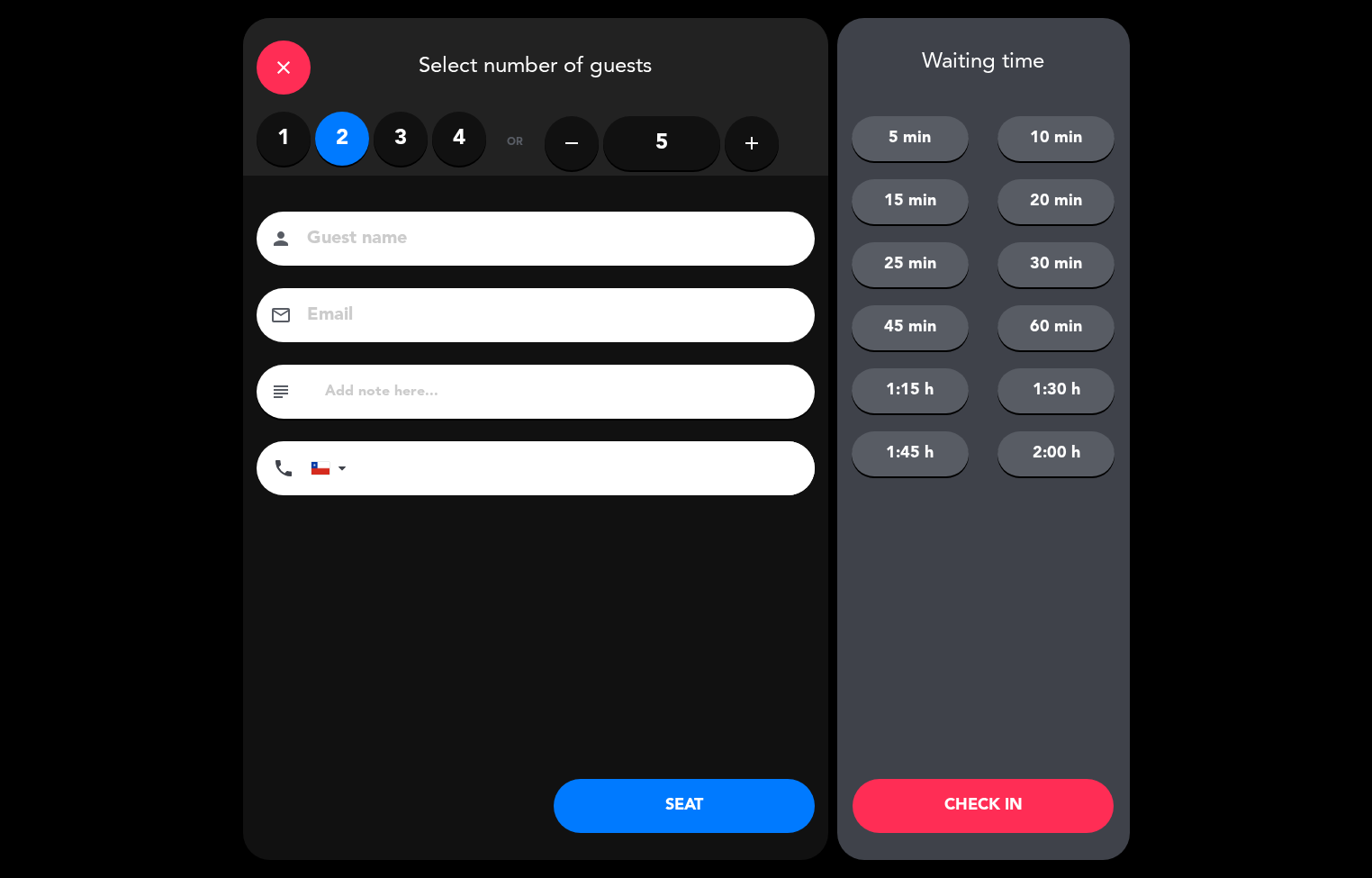
click at [632, 779] on button "SEAT" at bounding box center [684, 805] width 261 height 54
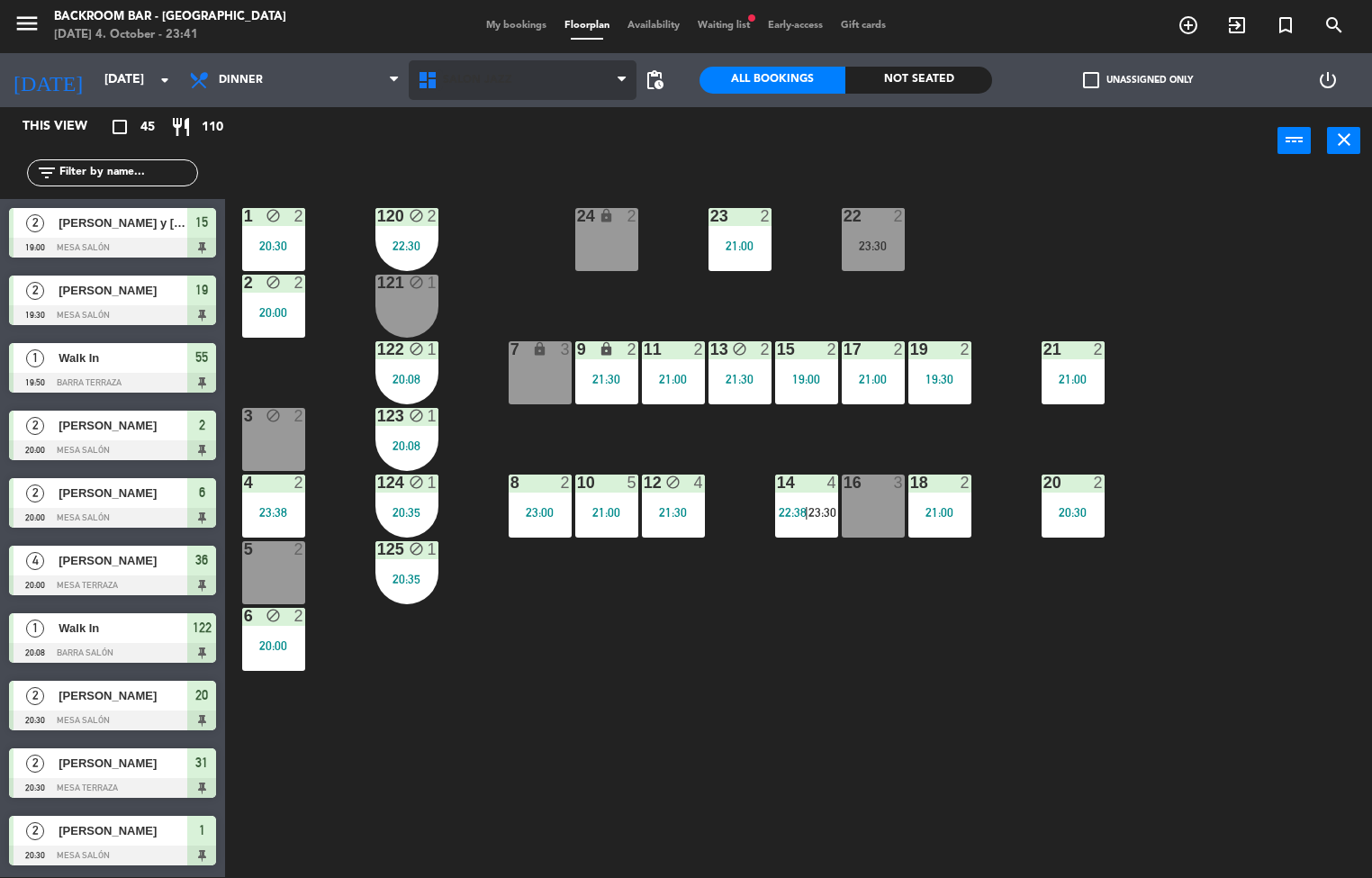
click at [433, 81] on icon at bounding box center [430, 80] width 26 height 22
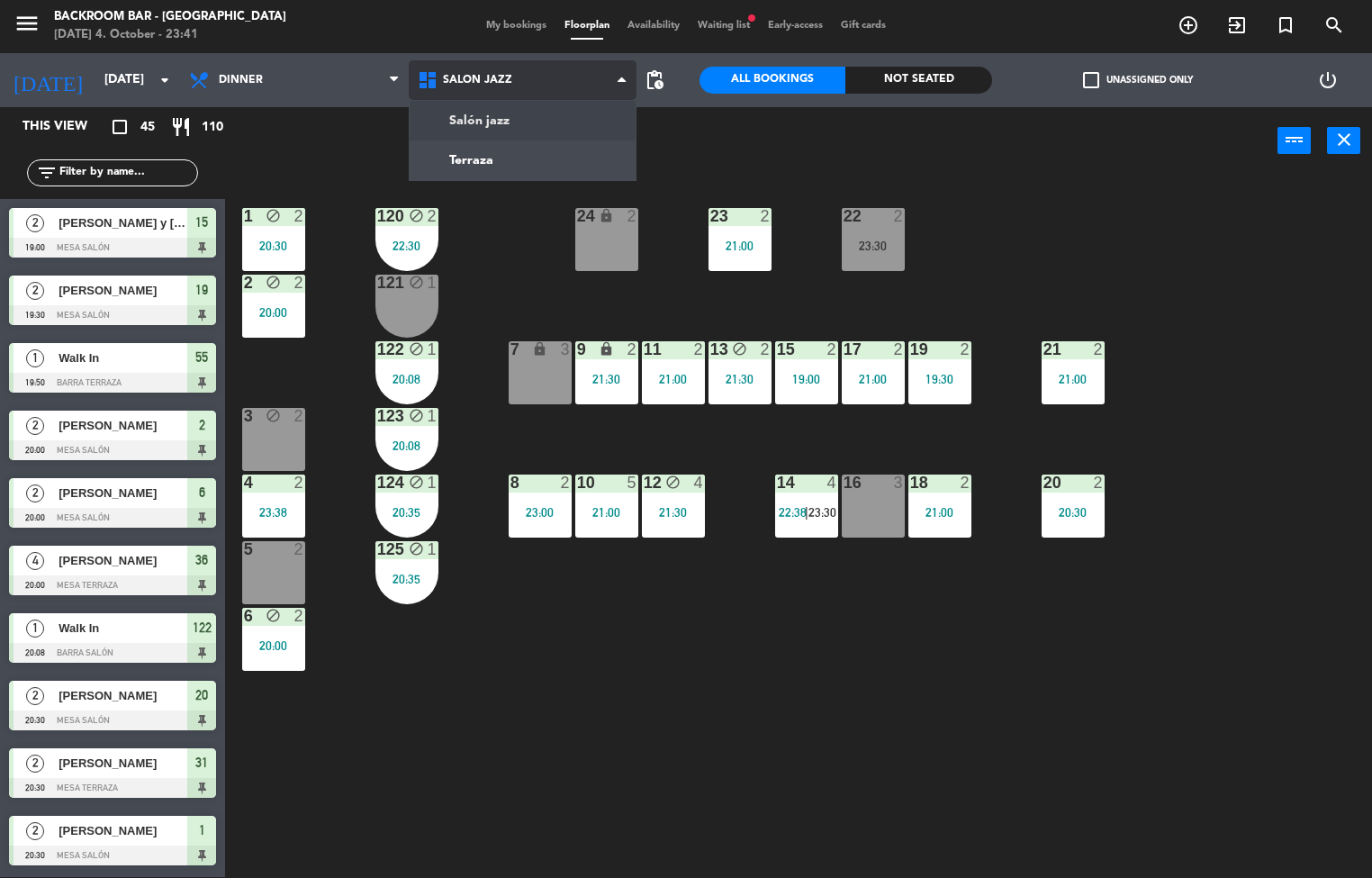
click at [527, 155] on ng-component "menu Backroom Bar - [GEOGRAPHIC_DATA] [DATE] 4. October - 23:41 My bookings Flo…" at bounding box center [686, 438] width 1372 height 879
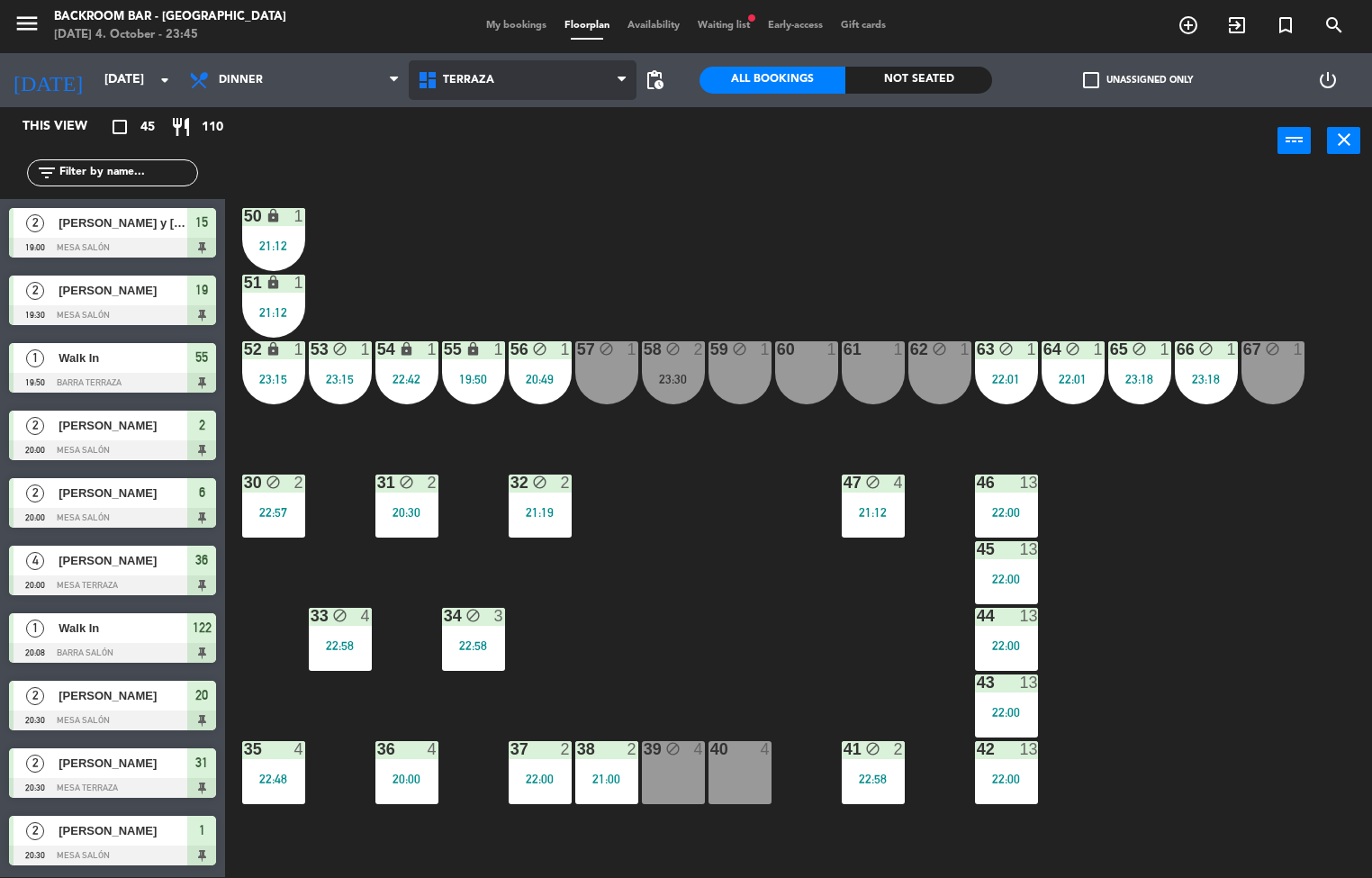
click at [478, 68] on span "Terraza" at bounding box center [523, 80] width 229 height 40
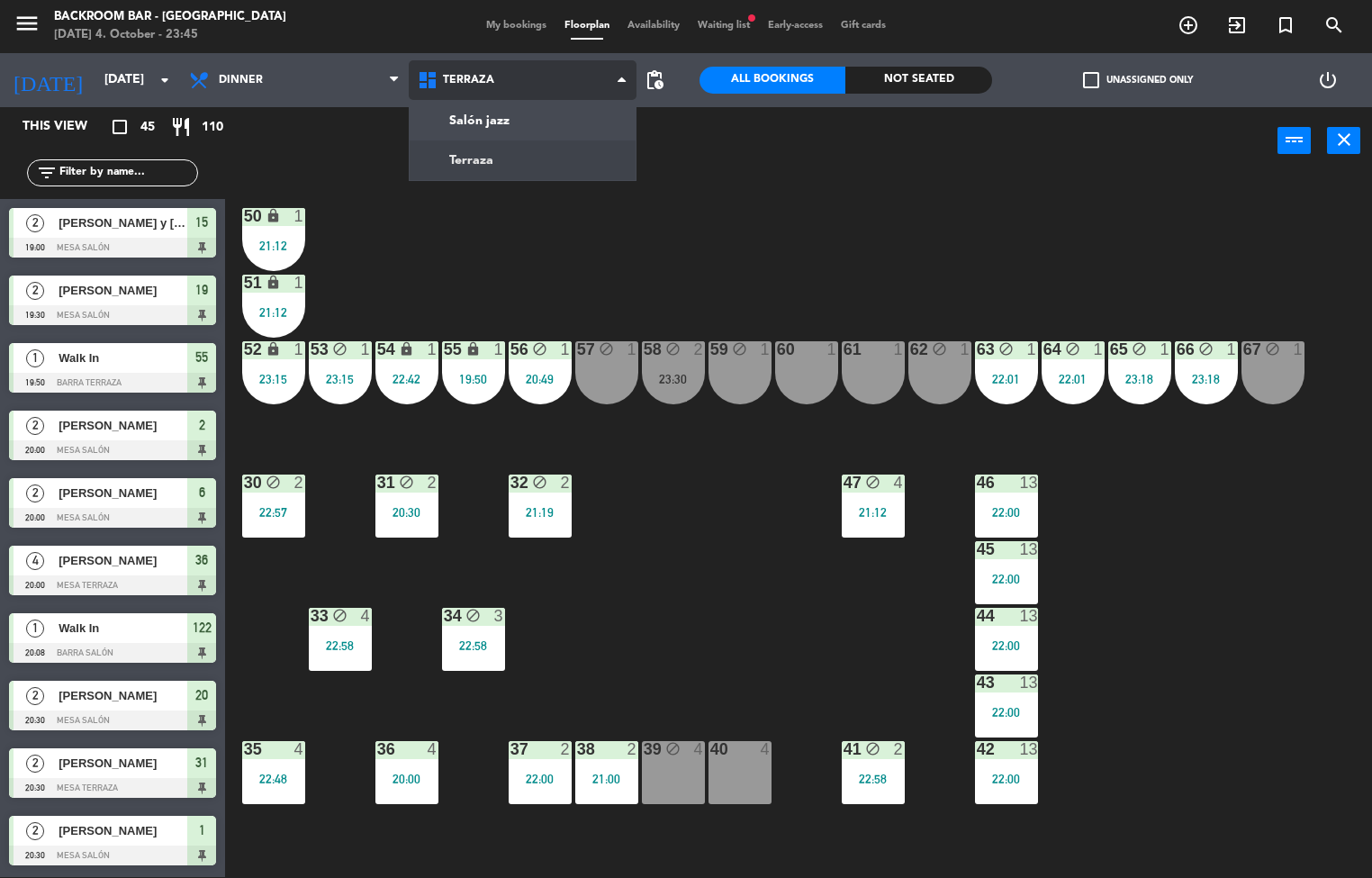
click at [470, 165] on ng-component "menu Backroom Bar - [GEOGRAPHIC_DATA] [DATE] 4. October - 23:45 My bookings Flo…" at bounding box center [686, 438] width 1372 height 879
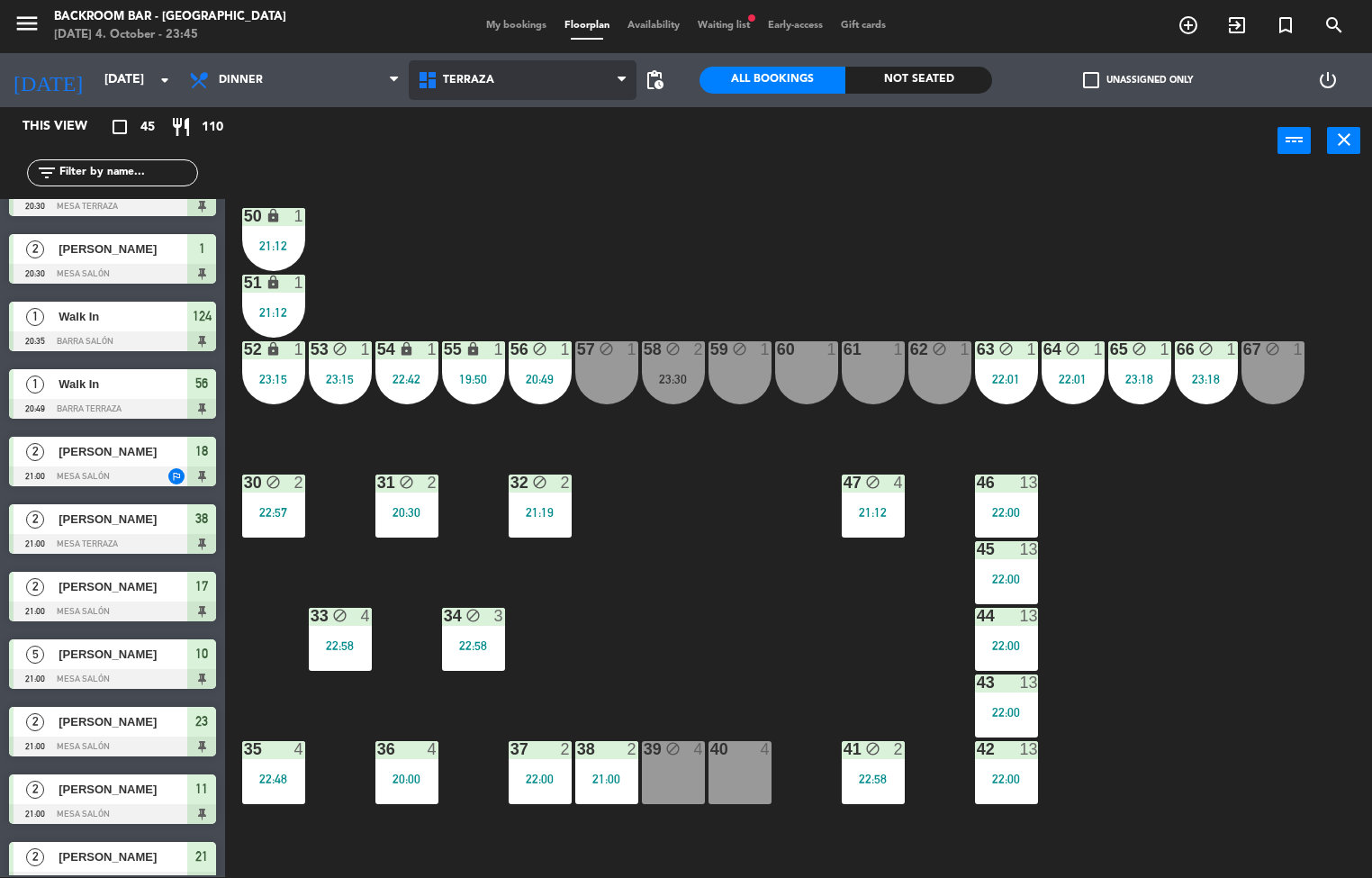
scroll to position [585, 0]
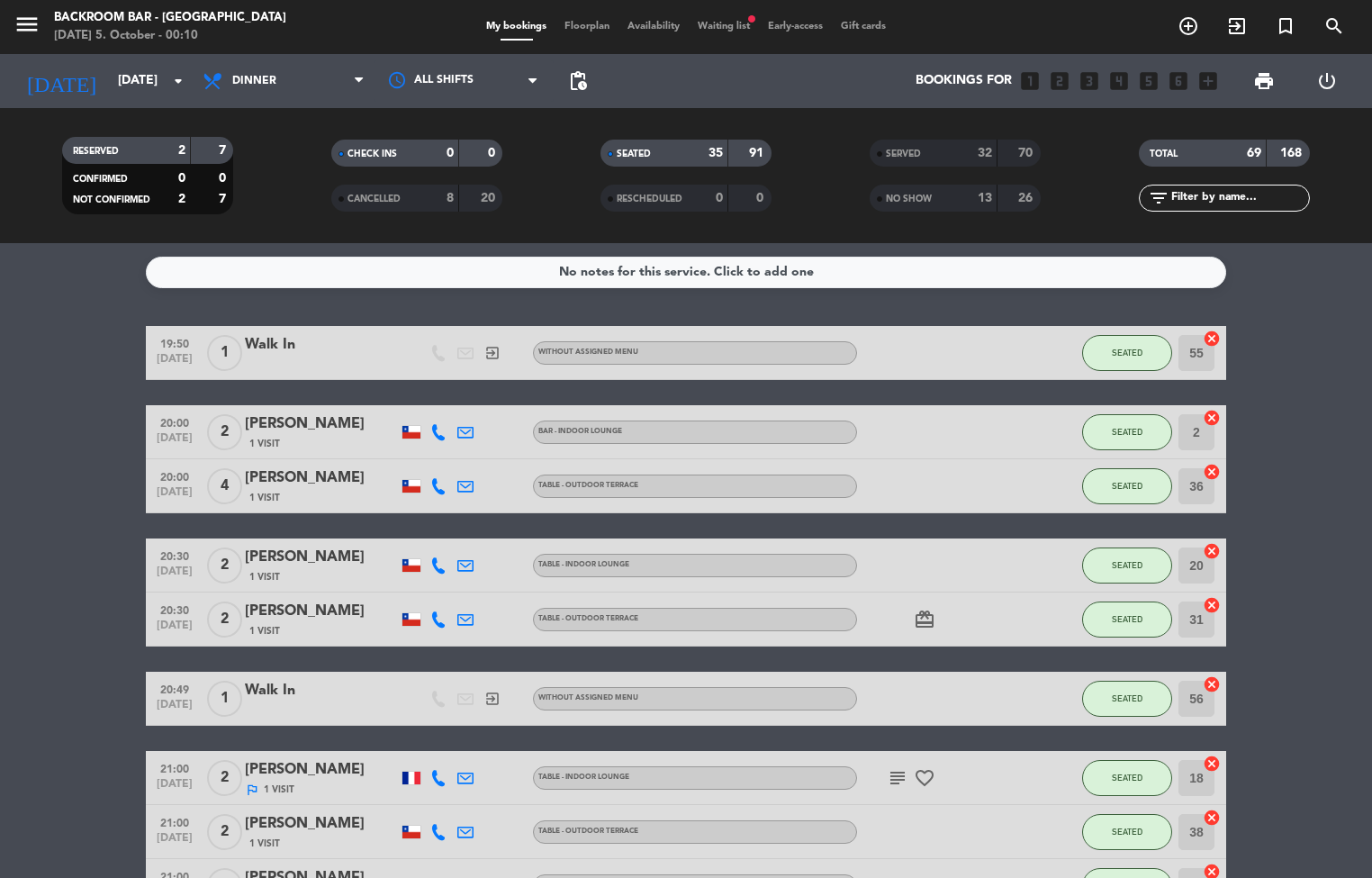
click at [541, 40] on span at bounding box center [516, 40] width 78 height 2
click at [592, 26] on span "Floorplan" at bounding box center [586, 26] width 63 height 10
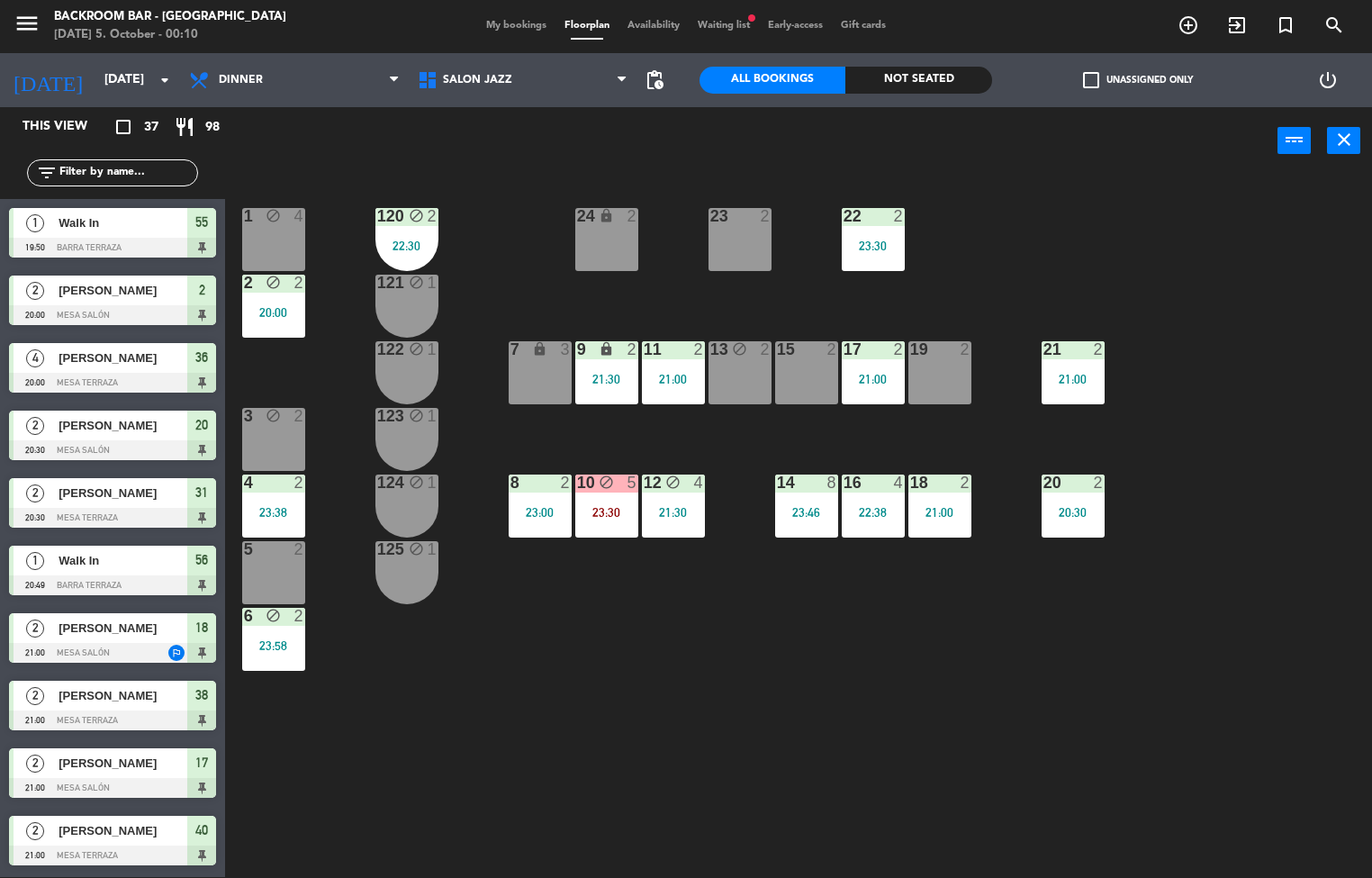
click at [683, 512] on div "21:30" at bounding box center [673, 513] width 63 height 13
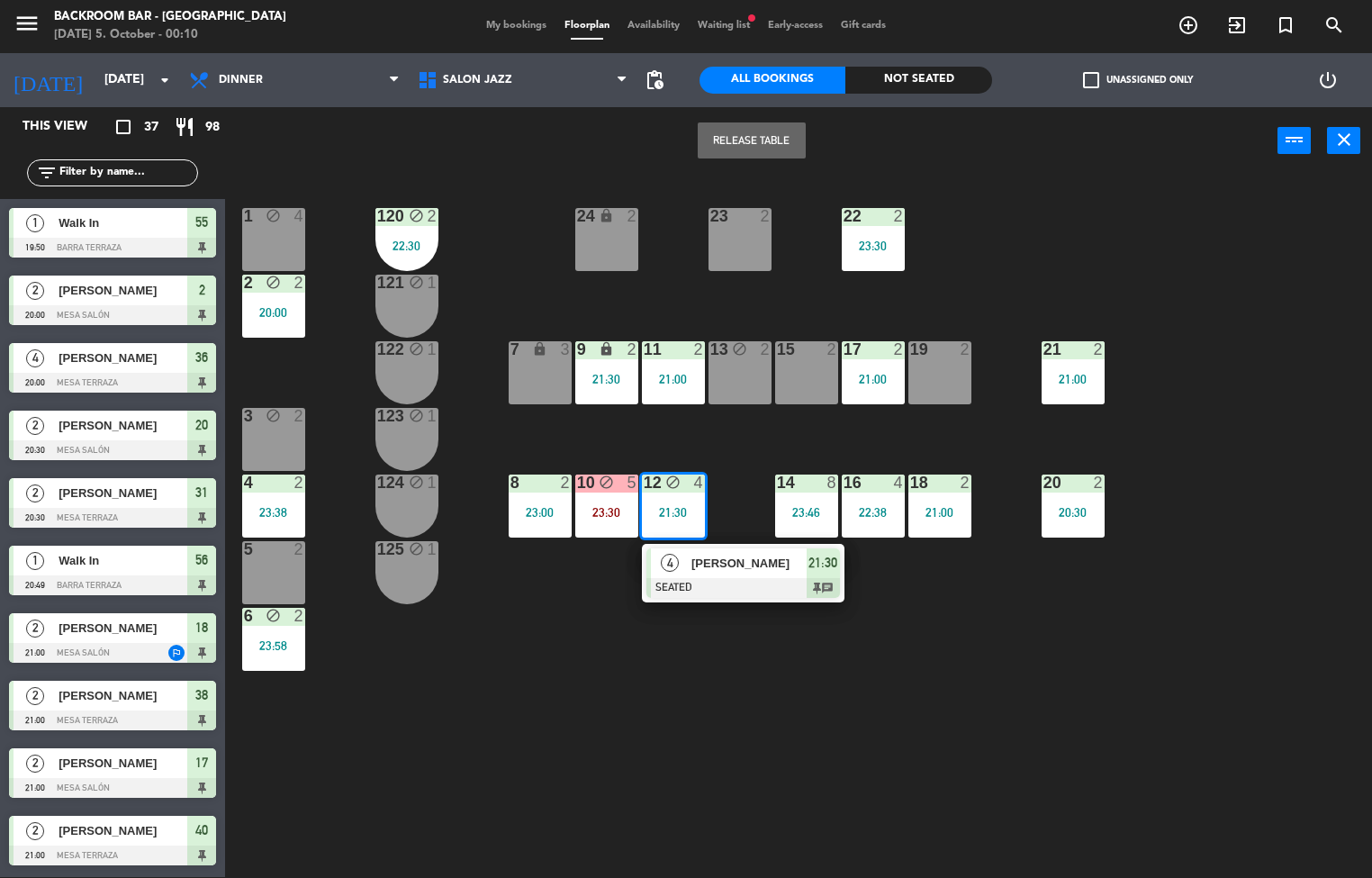
click at [710, 562] on span "[PERSON_NAME]" at bounding box center [748, 563] width 116 height 19
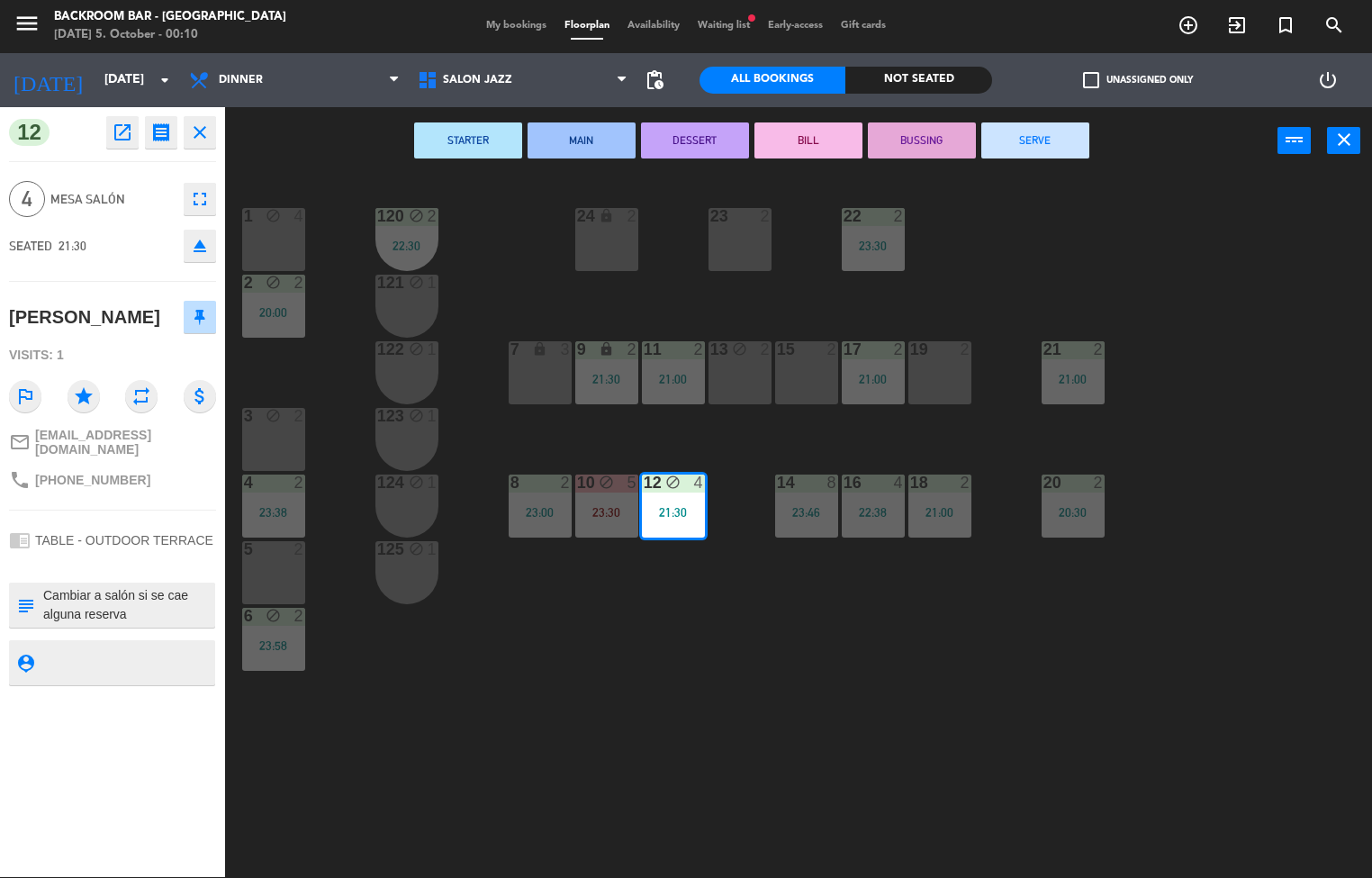
click at [1029, 143] on button "SERVE" at bounding box center [1035, 140] width 108 height 36
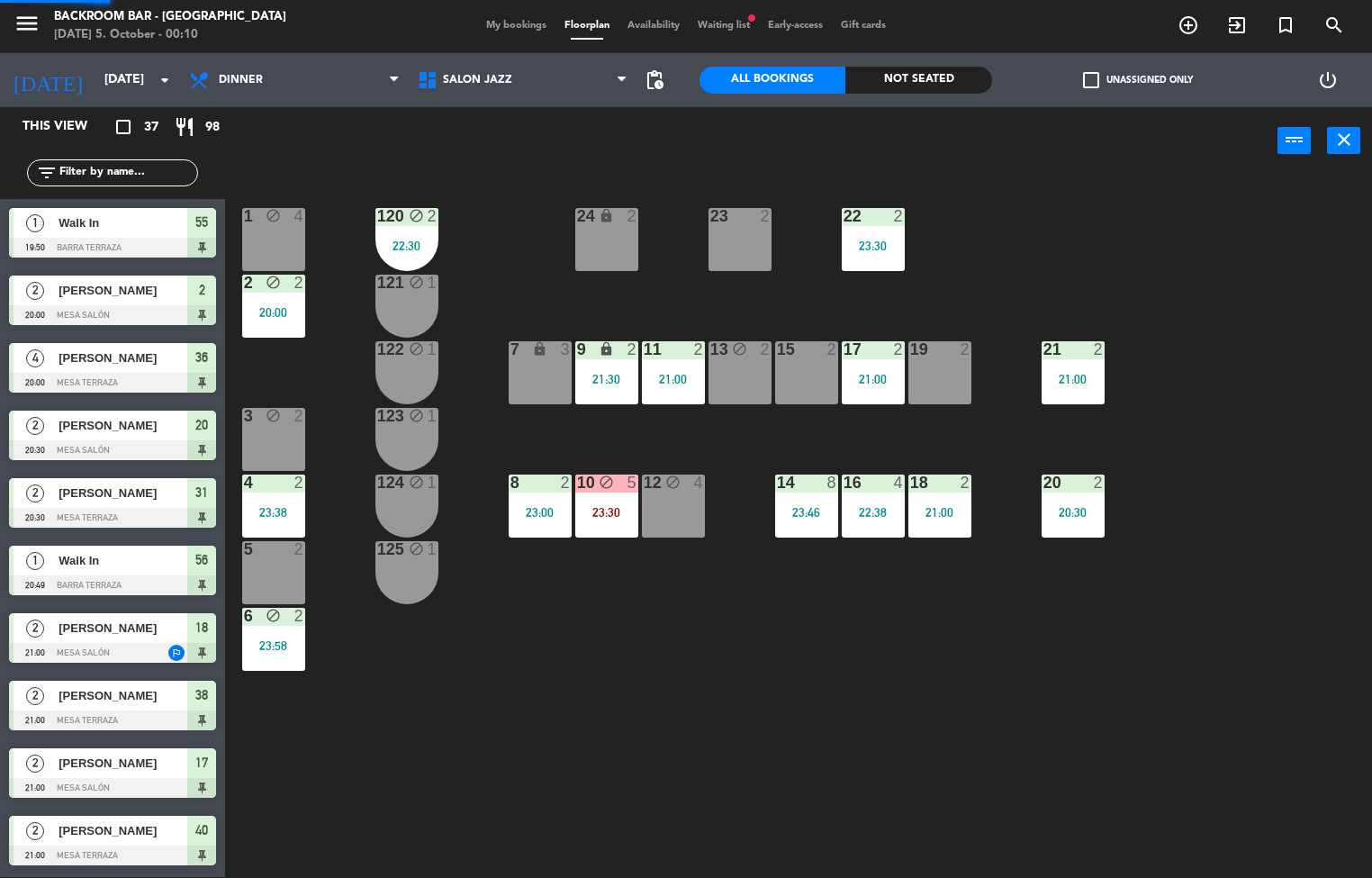
scroll to position [1, 0]
click at [1077, 501] on div "20 2 20:30" at bounding box center [1072, 505] width 63 height 63
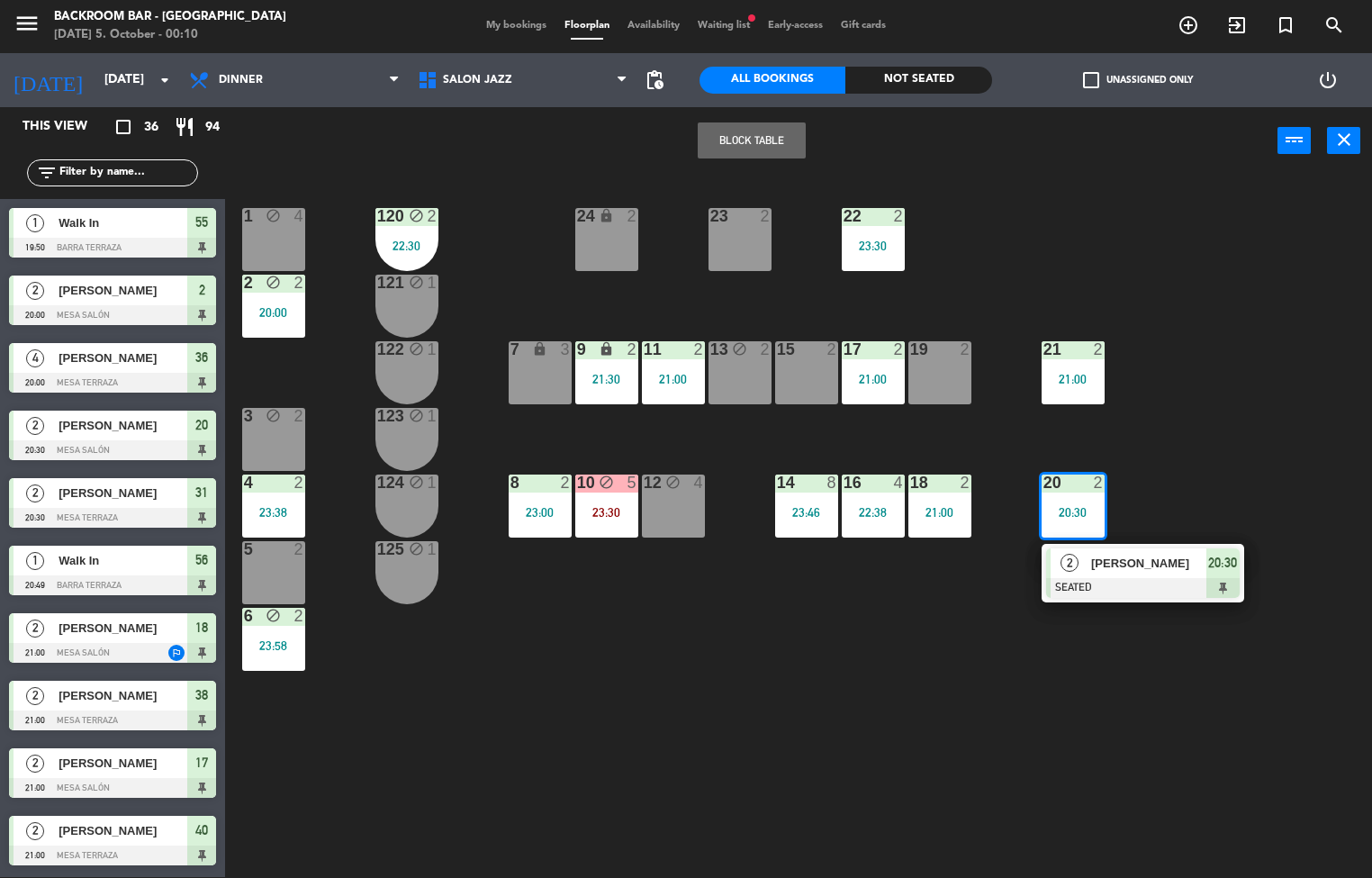
click at [1089, 581] on div at bounding box center [1143, 588] width 194 height 20
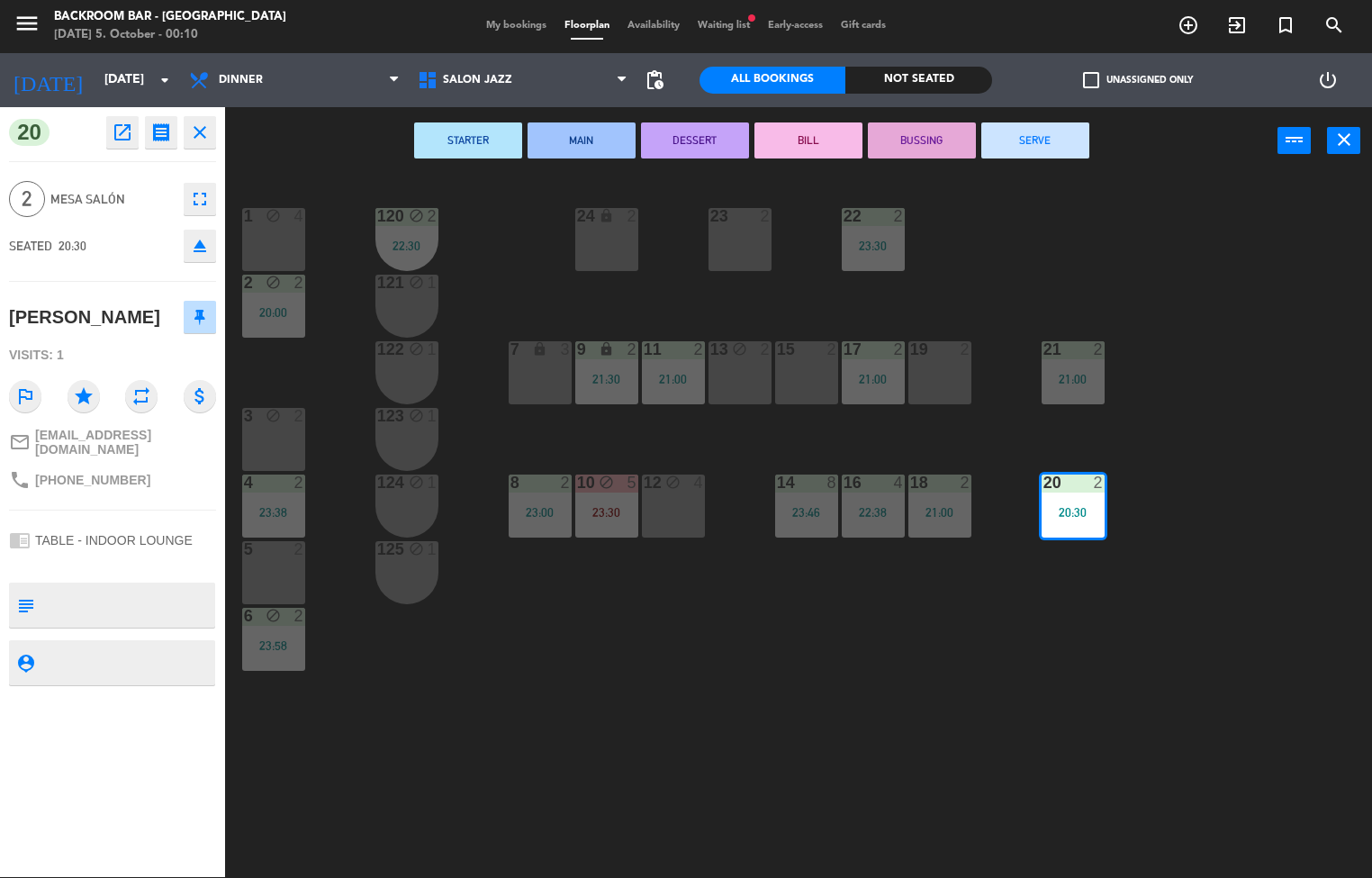
click at [1056, 151] on button "SERVE" at bounding box center [1035, 140] width 108 height 36
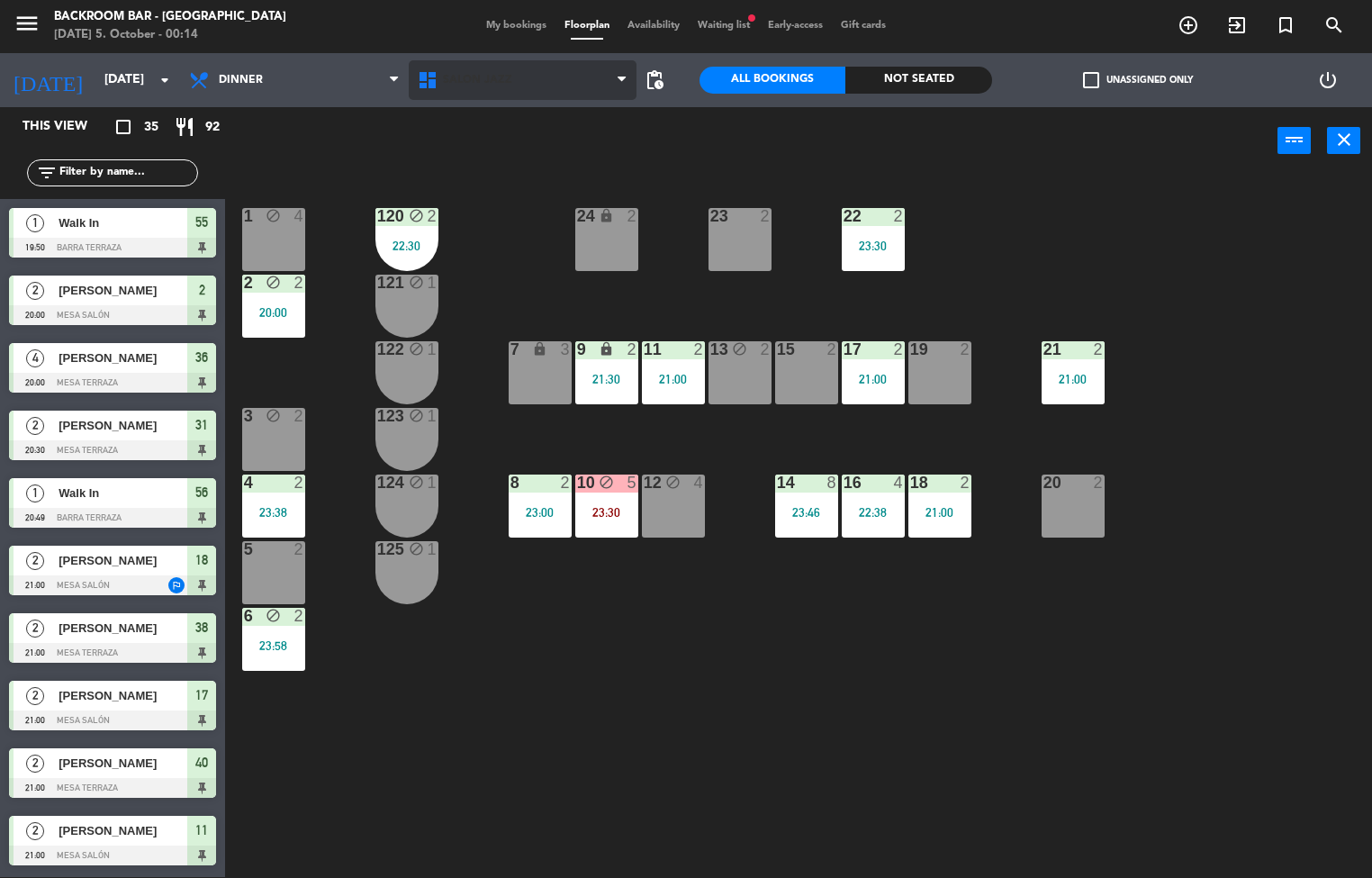
click at [465, 85] on span "Salón jazz" at bounding box center [477, 80] width 69 height 13
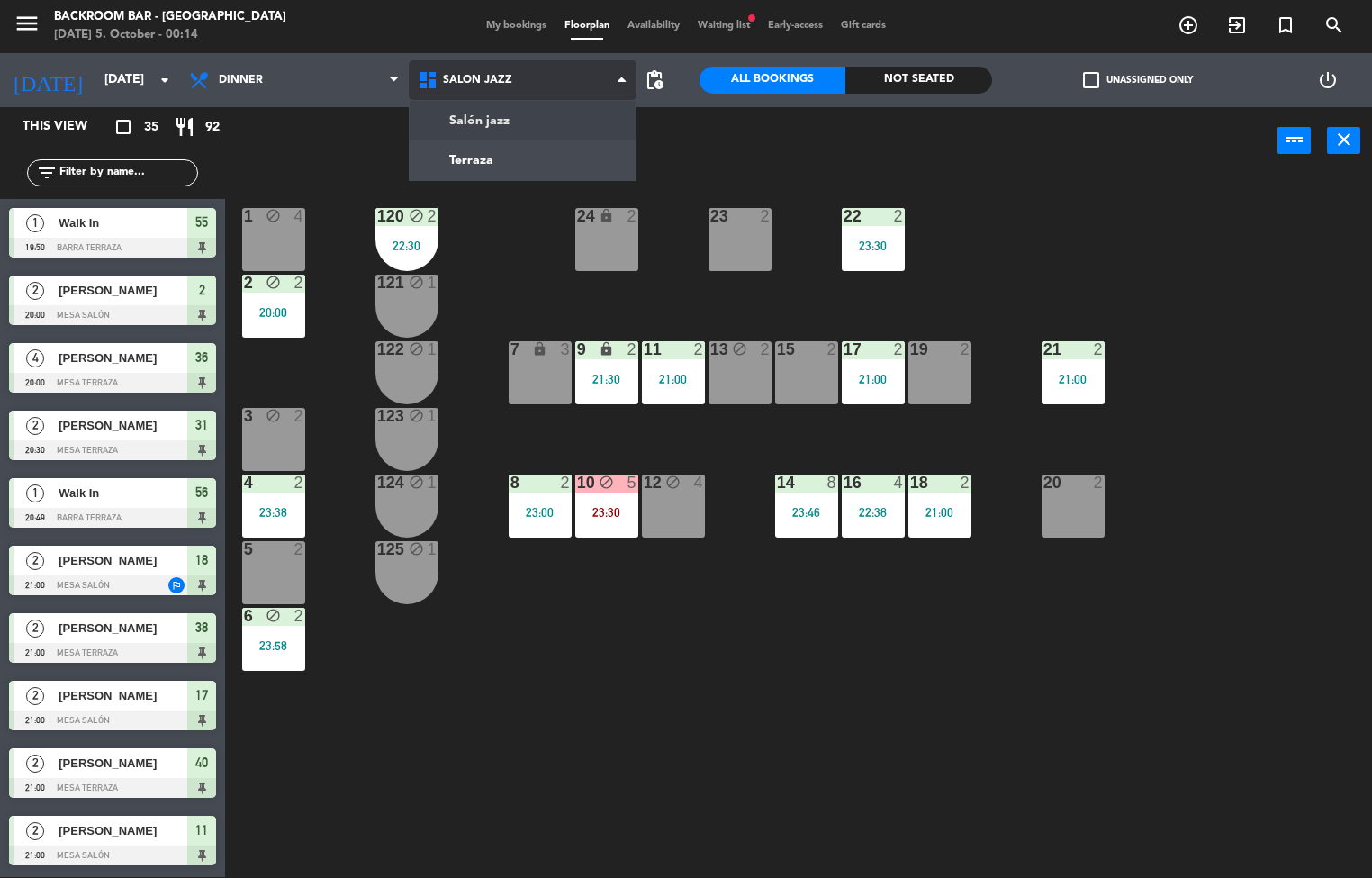
click at [465, 159] on ng-component "menu Backroom Bar - [GEOGRAPHIC_DATA] [DATE] 5. October - 00:14 My bookings Flo…" at bounding box center [686, 438] width 1372 height 879
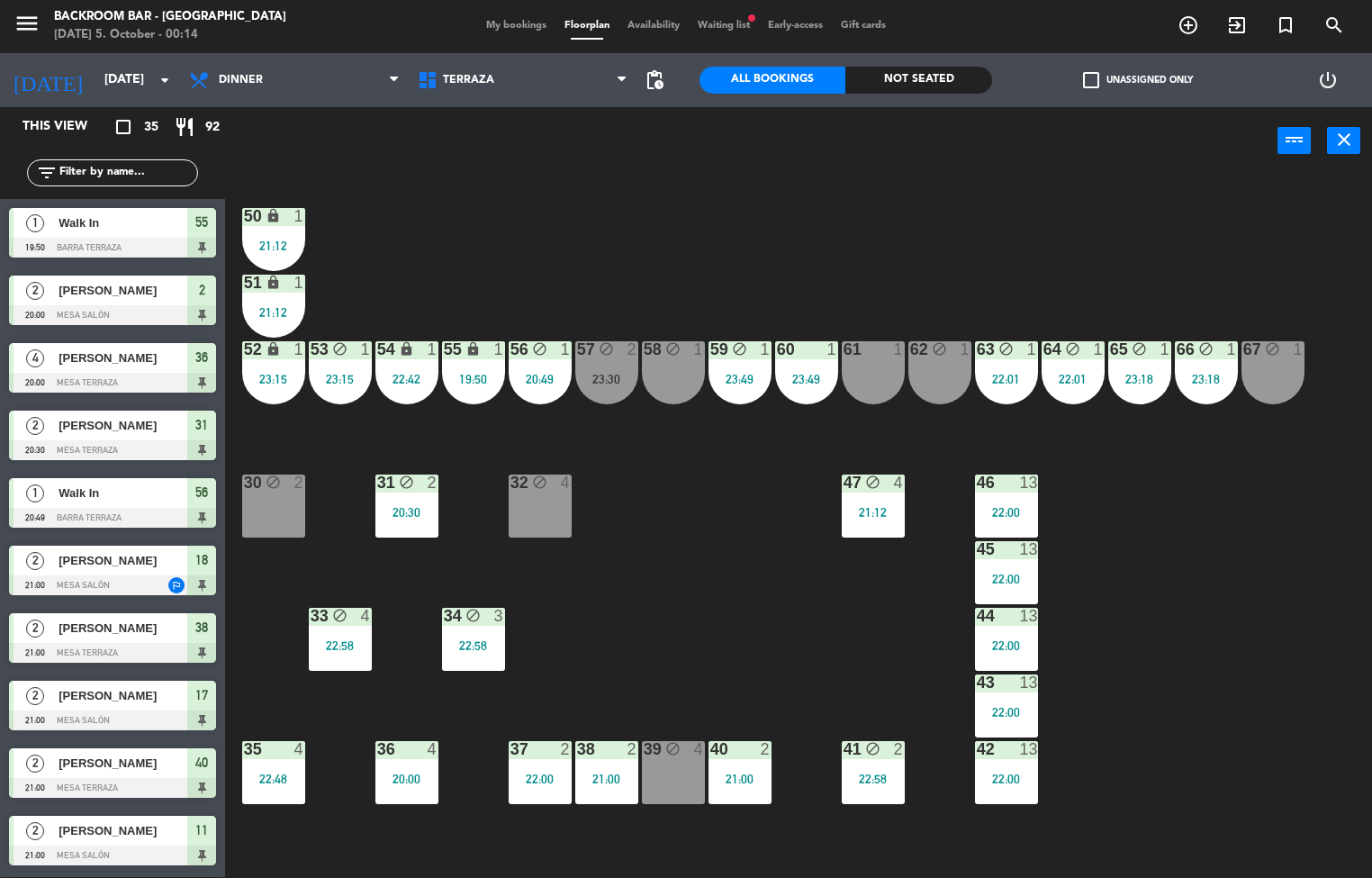
click at [303, 514] on div "30 block 2" at bounding box center [273, 505] width 63 height 63
click at [744, 538] on div "50 lock 1 21:12 51 lock 1 21:12 52 lock 1 23:15 53 block 1 23:15 54 lock 1 22:4…" at bounding box center [805, 526] width 1133 height 702
click at [460, 838] on div "50 lock 1 21:12 51 lock 1 21:12 52 lock 1 23:15 53 block 1 23:15 54 lock 1 22:4…" at bounding box center [805, 526] width 1133 height 702
click at [400, 482] on icon "block" at bounding box center [406, 482] width 15 height 15
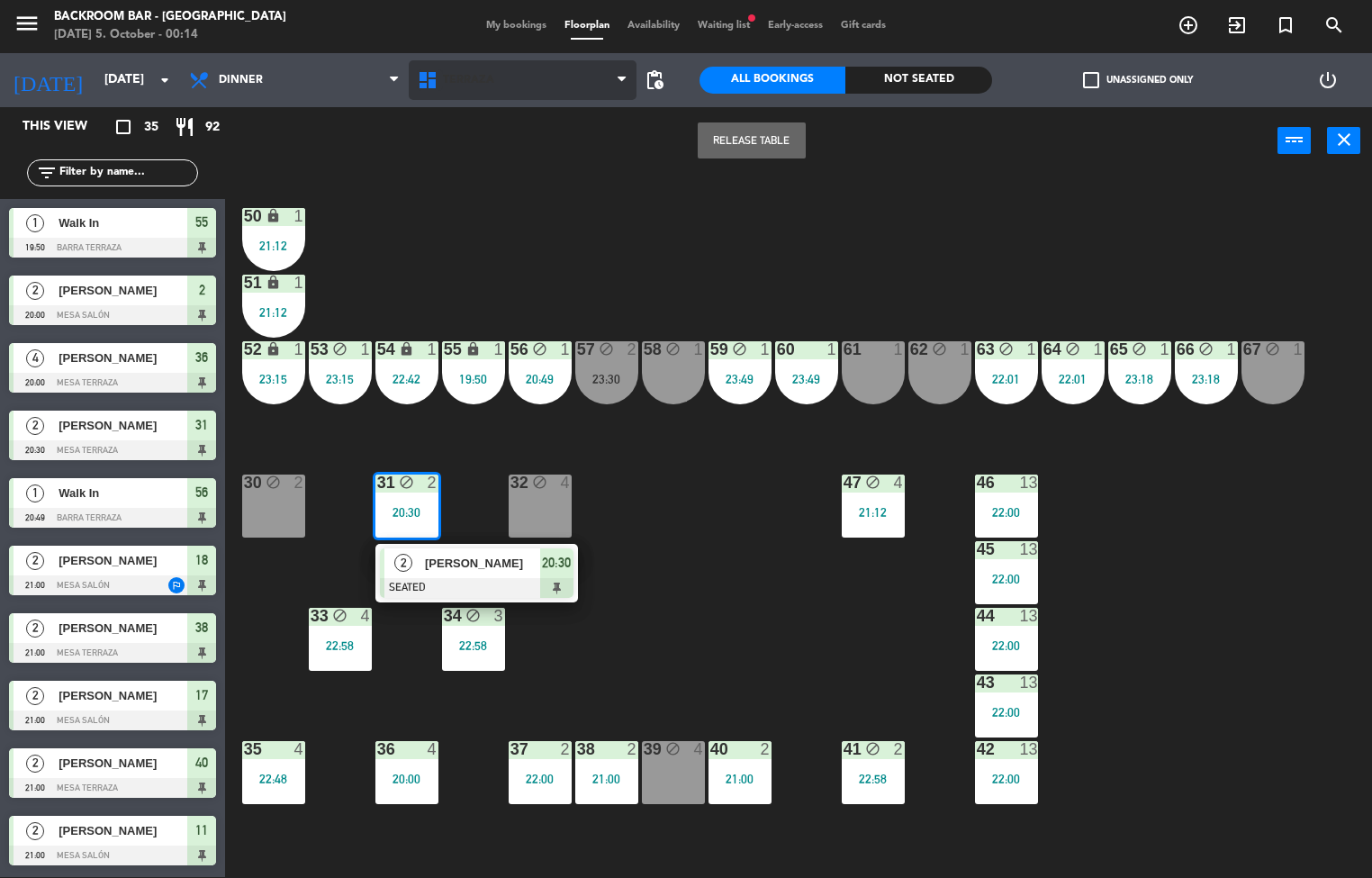
click at [431, 82] on icon at bounding box center [430, 80] width 26 height 22
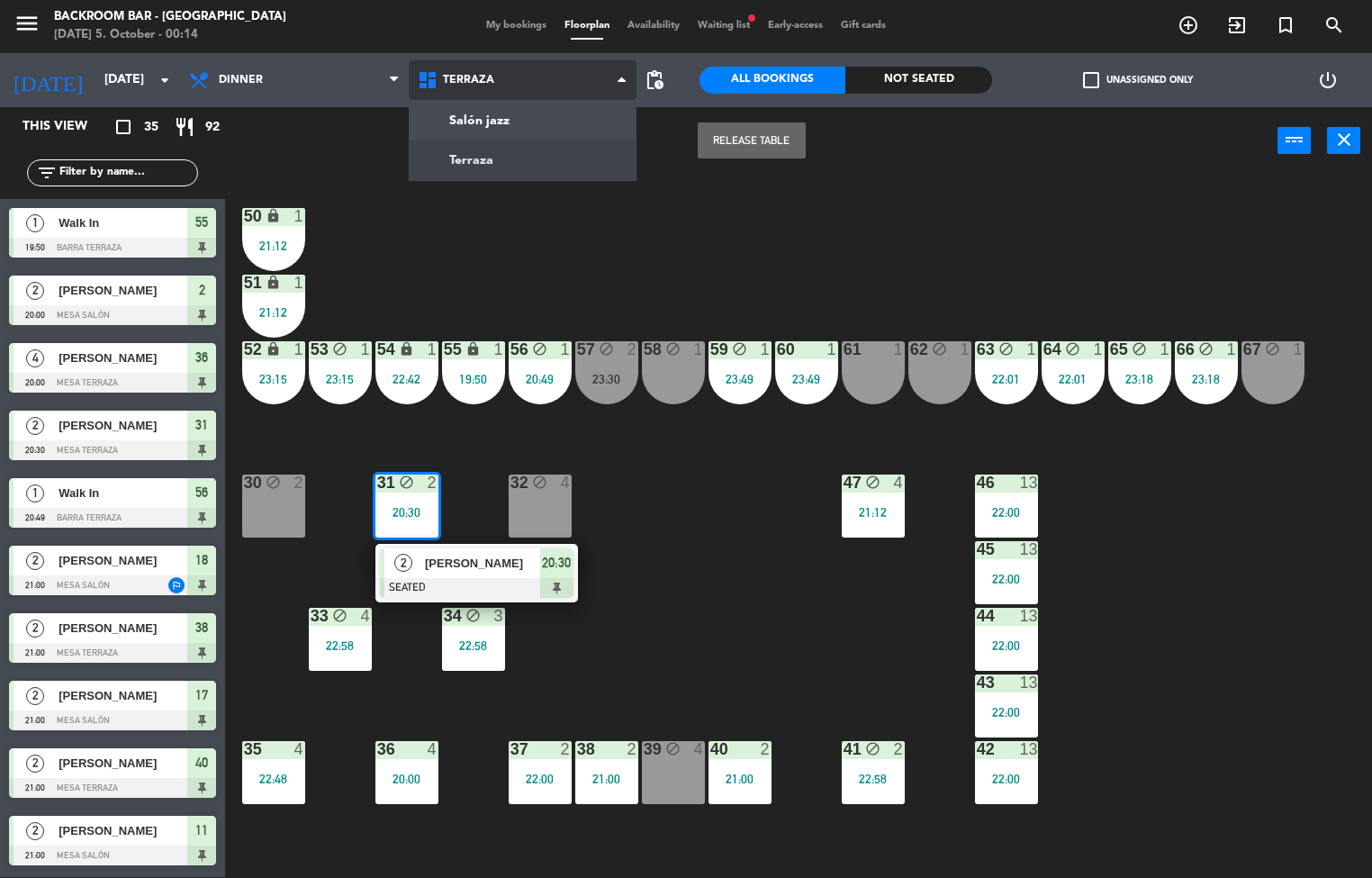
click at [494, 114] on ng-component "menu Backroom Bar - [GEOGRAPHIC_DATA] [DATE] 5. October - 00:14 My bookings Flo…" at bounding box center [686, 438] width 1372 height 879
